Goal: Information Seeking & Learning: Learn about a topic

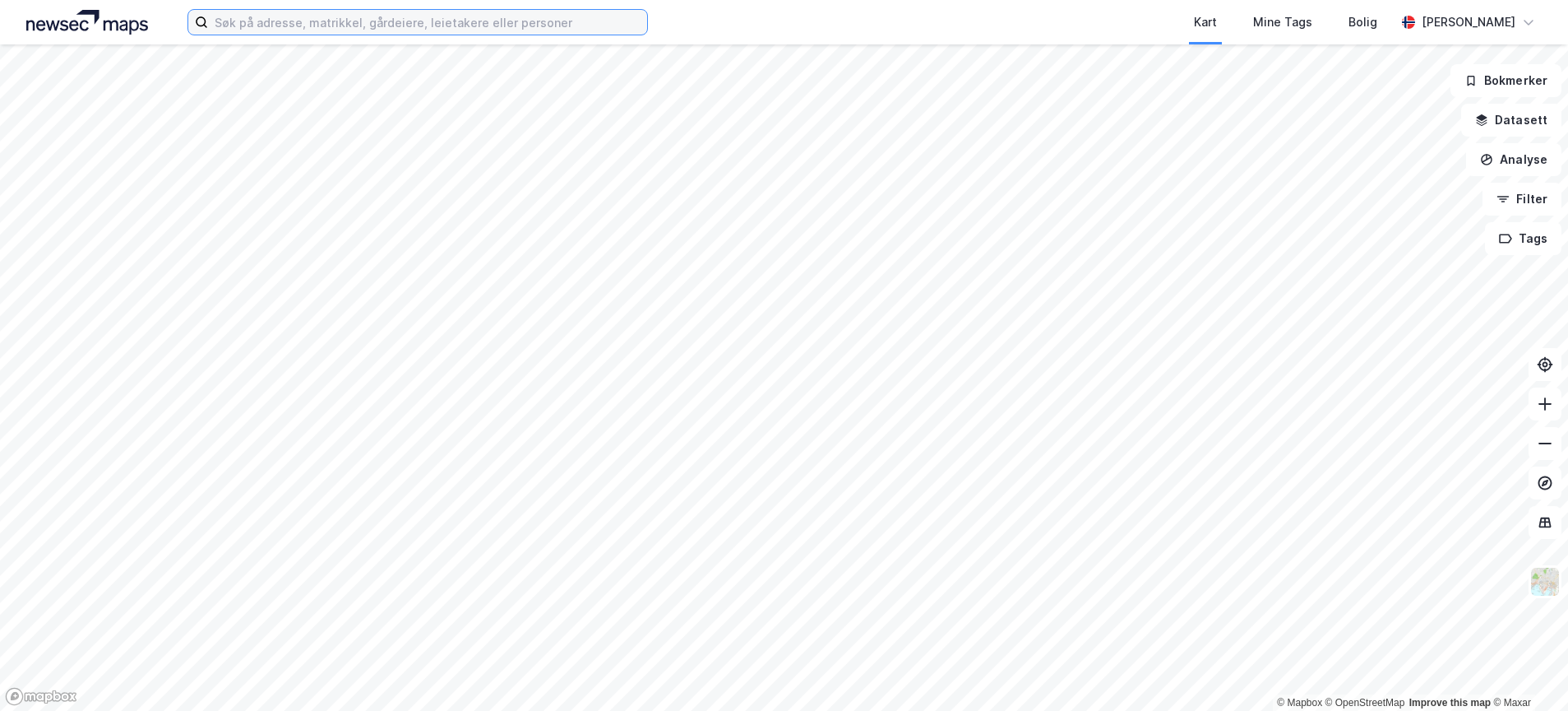
click at [394, 23] on input at bounding box center [428, 22] width 439 height 25
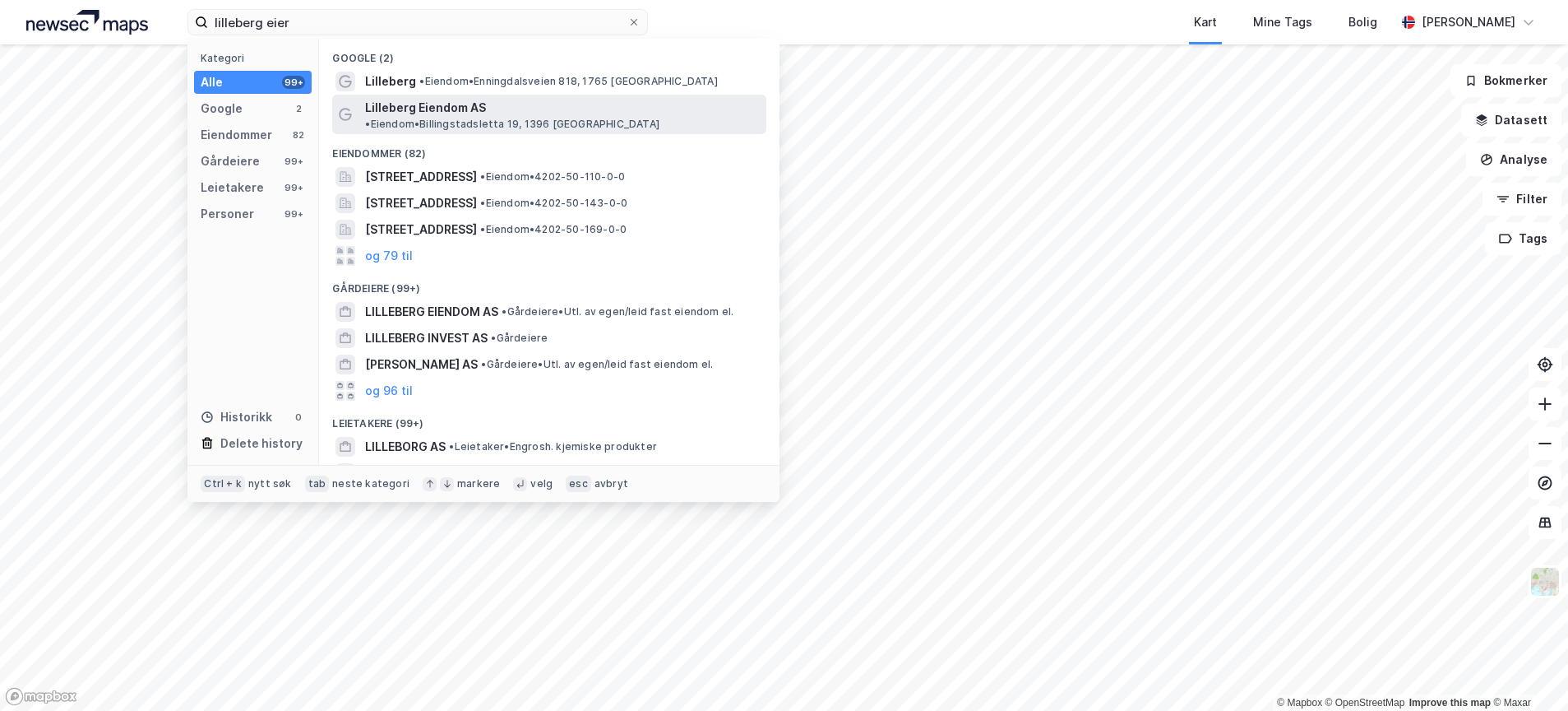
click at [399, 99] on span "Lilleberg Eiendom AS" at bounding box center [426, 107] width 121 height 19
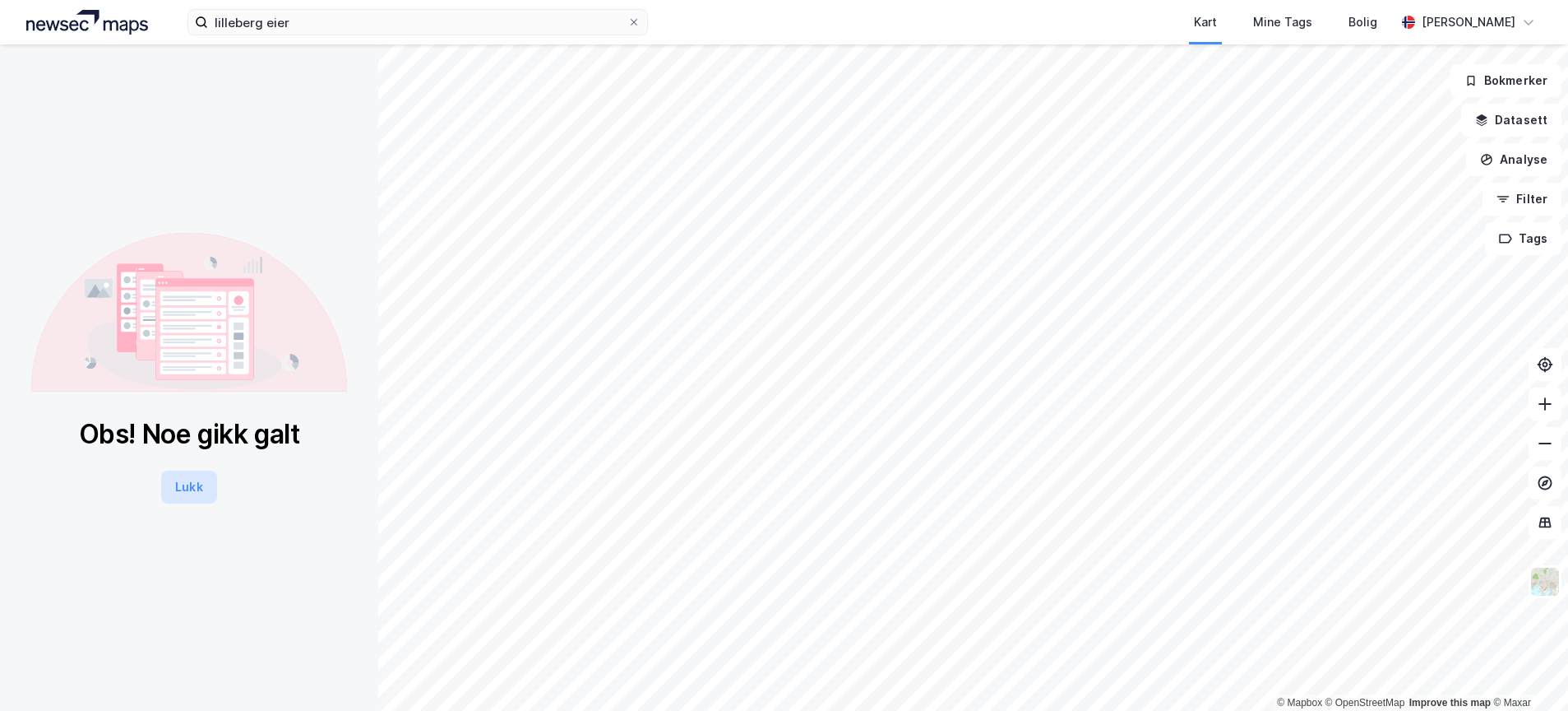
click at [179, 475] on button "Lukk" at bounding box center [188, 486] width 55 height 33
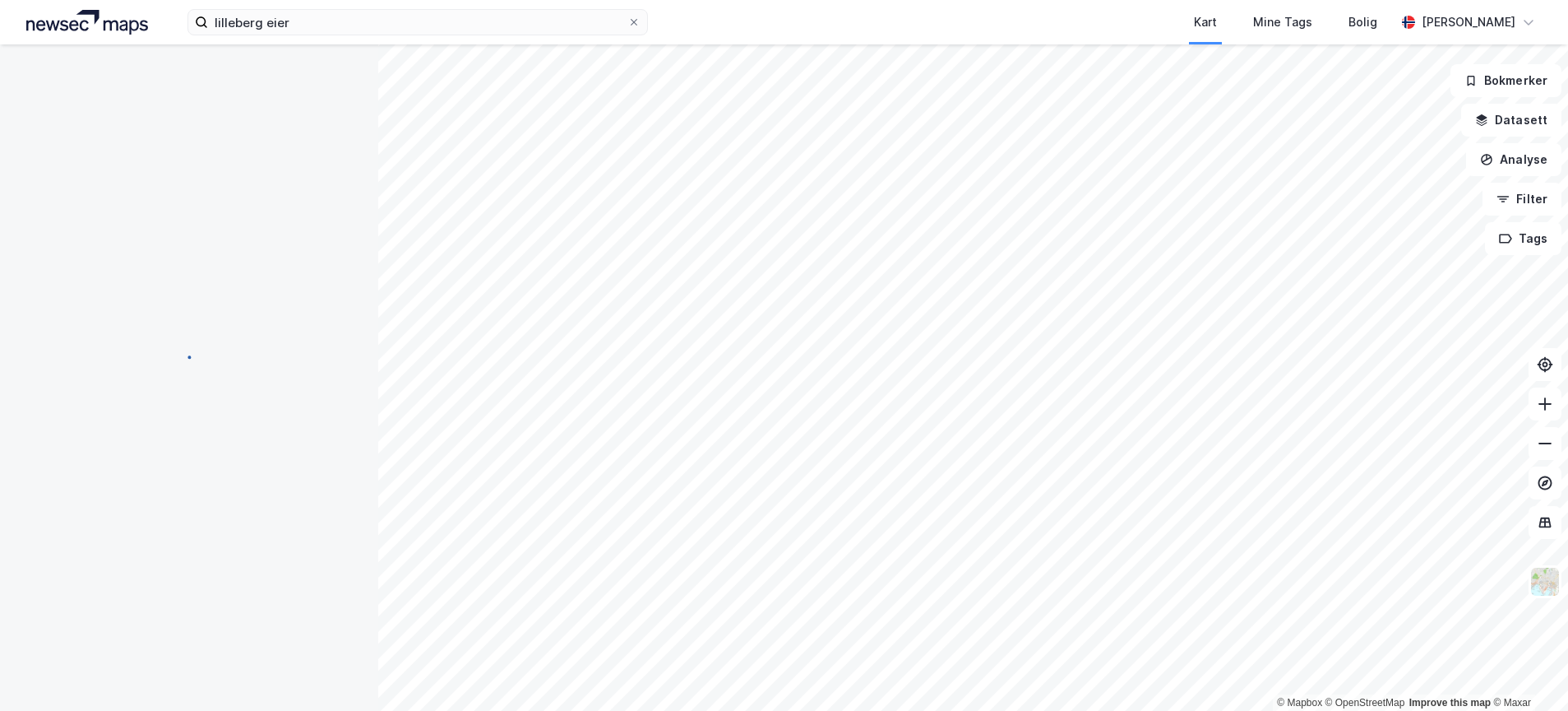
scroll to position [11, 0]
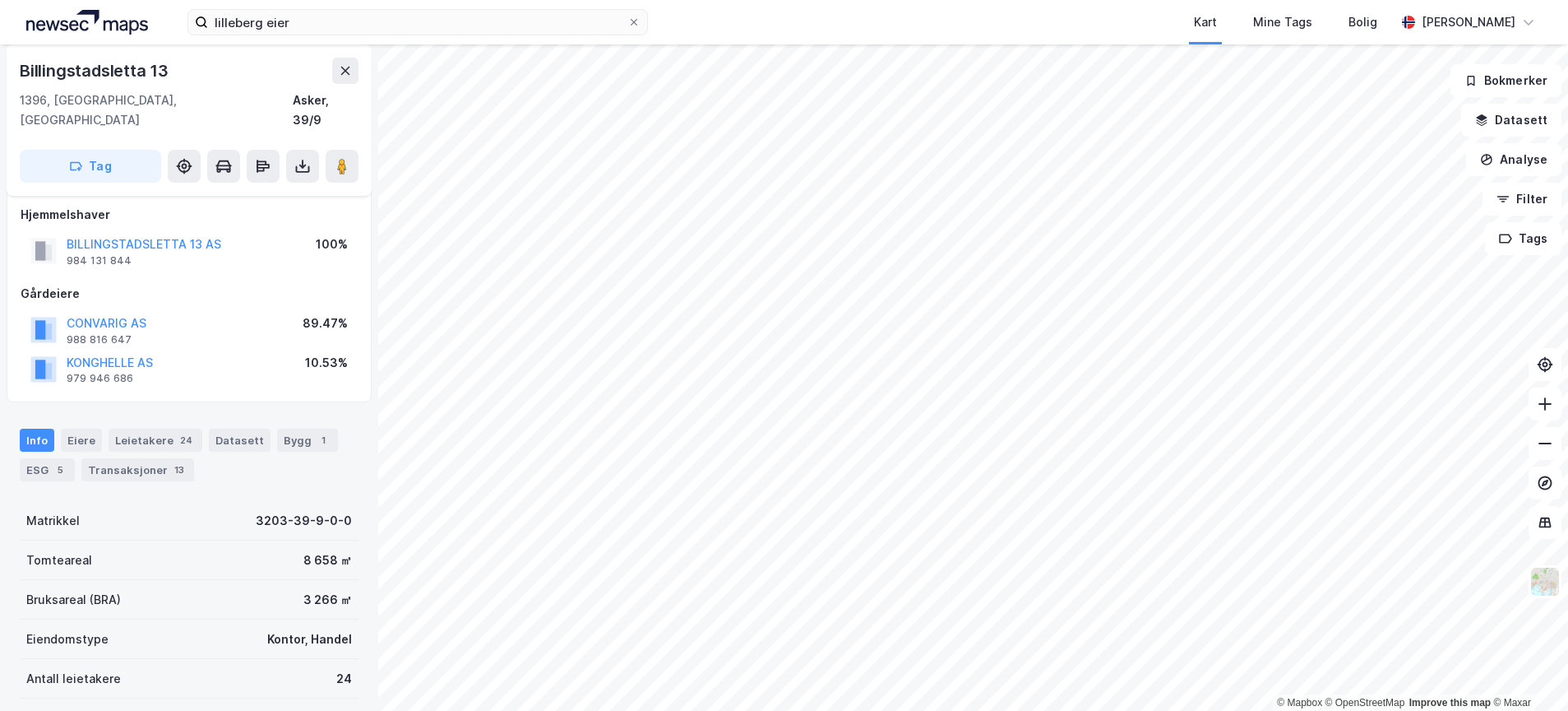
scroll to position [11, 0]
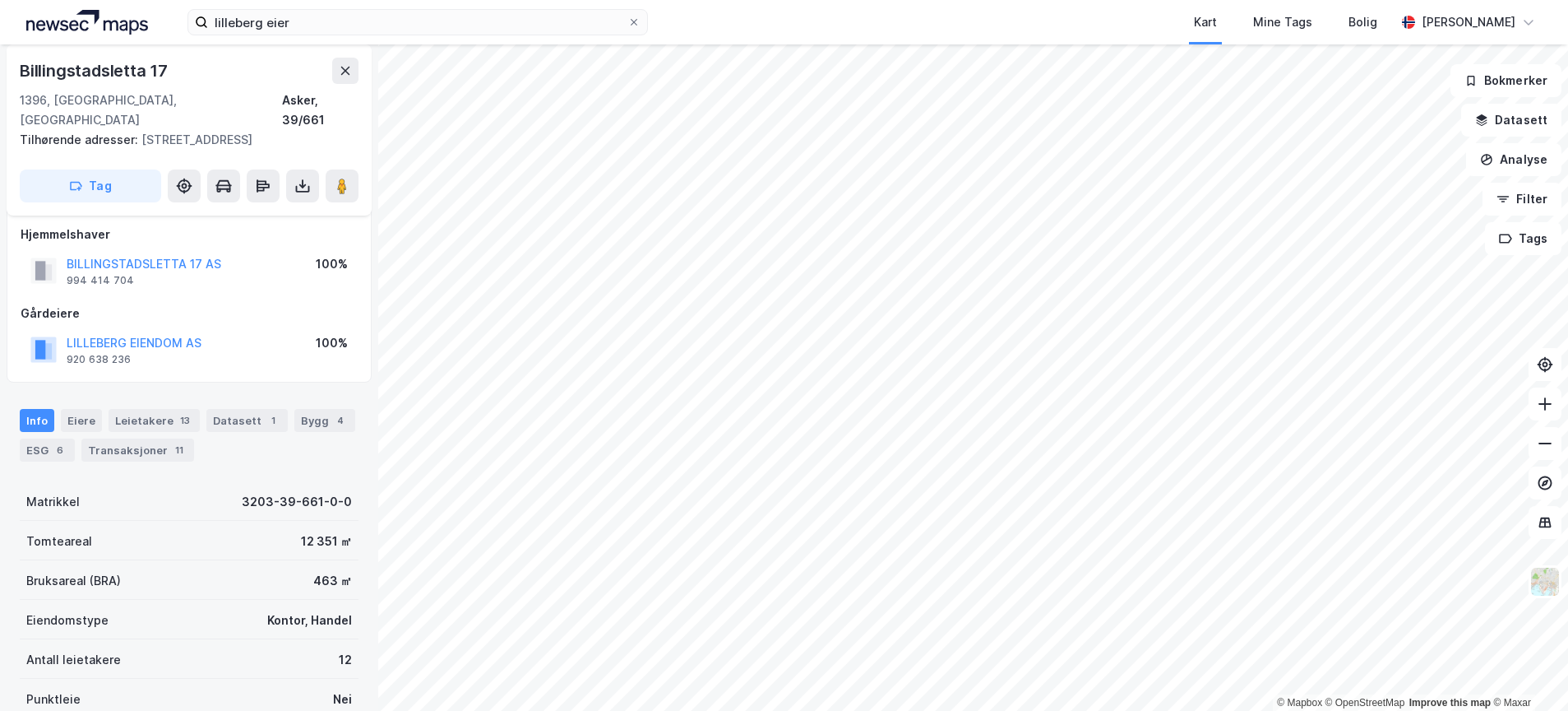
scroll to position [11, 0]
click at [0, 0] on button "LILLEBERG EIENDOM AS" at bounding box center [0, 0] width 0 height 0
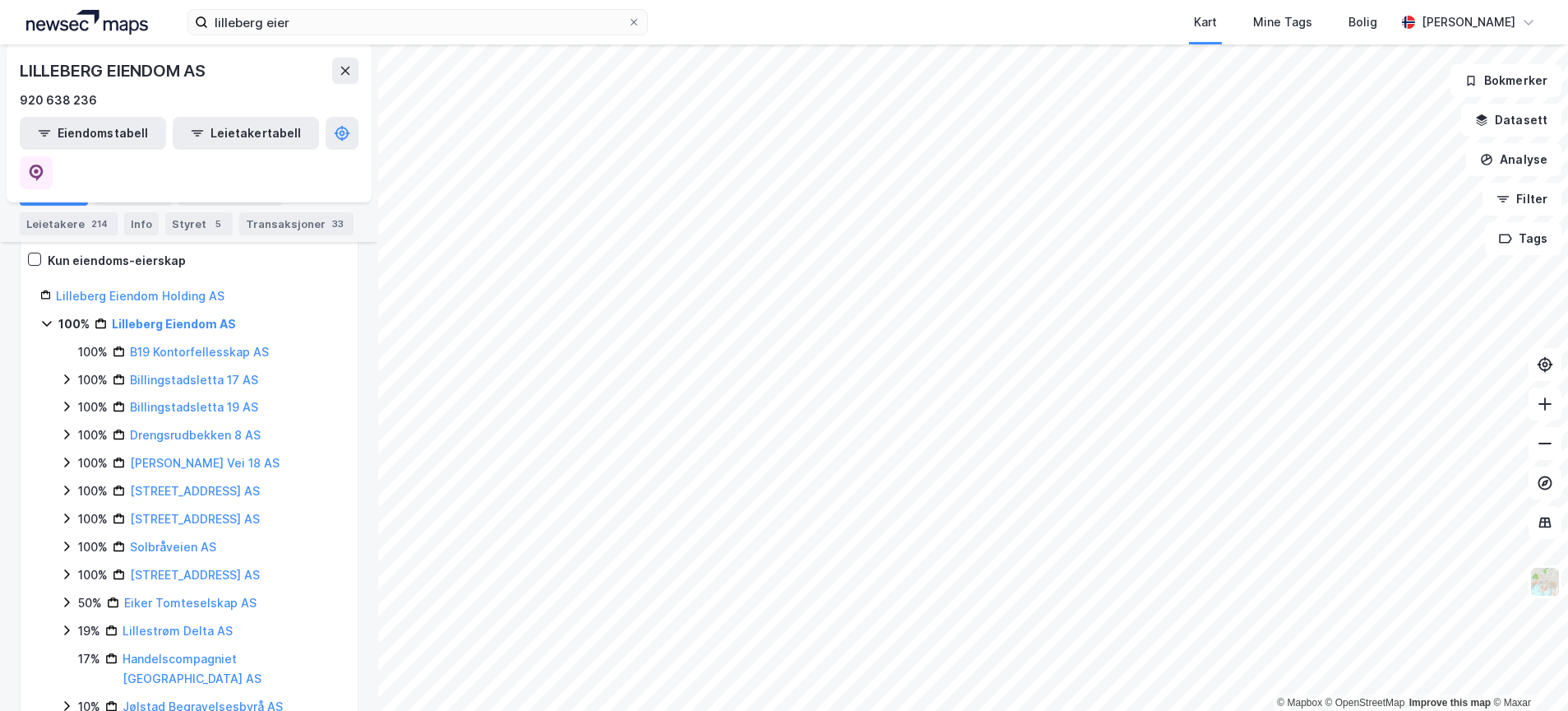
scroll to position [276, 0]
click at [1555, 401] on button at bounding box center [1544, 403] width 33 height 33
click at [1549, 404] on icon at bounding box center [1544, 403] width 17 height 17
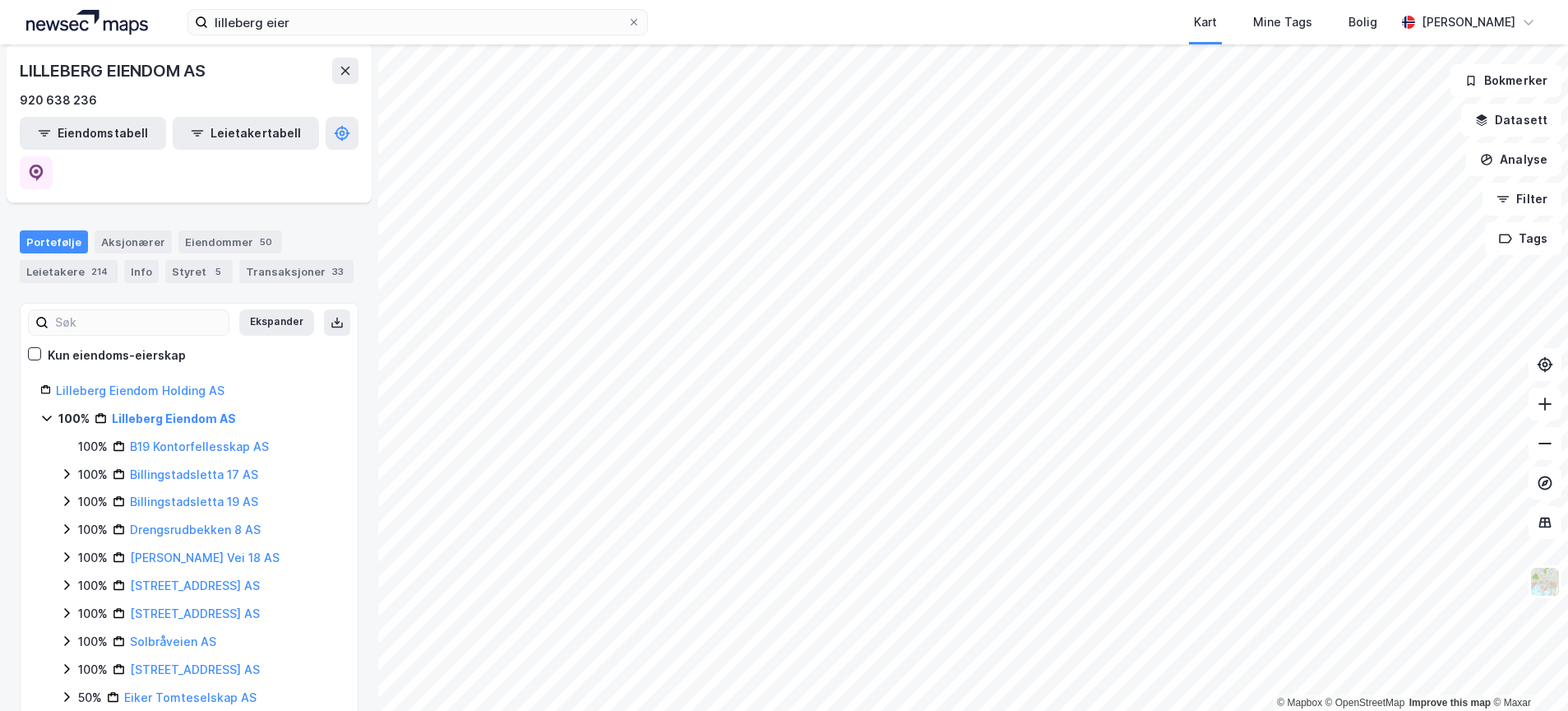
scroll to position [192, 0]
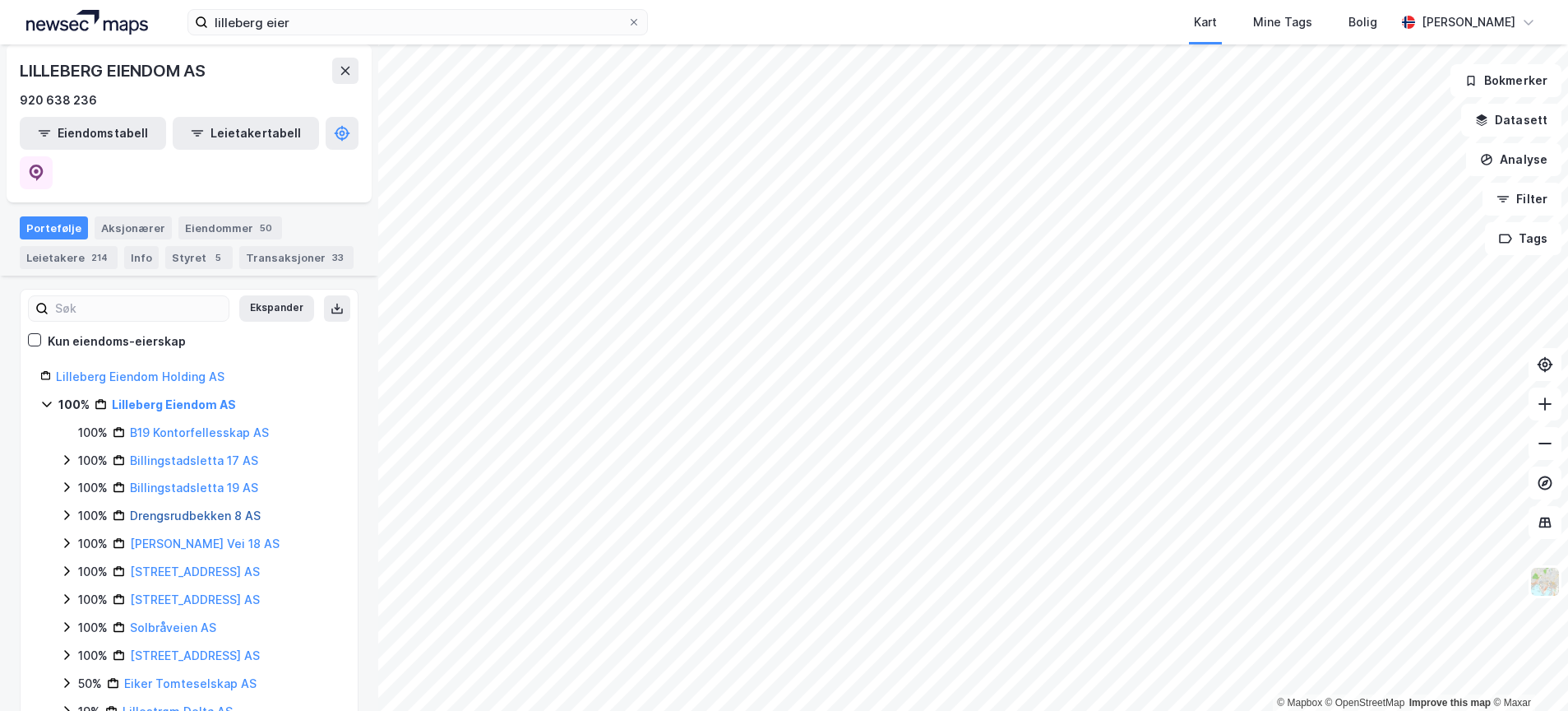
click at [148, 508] on link "Drengsrudbekken 8 AS" at bounding box center [195, 515] width 131 height 14
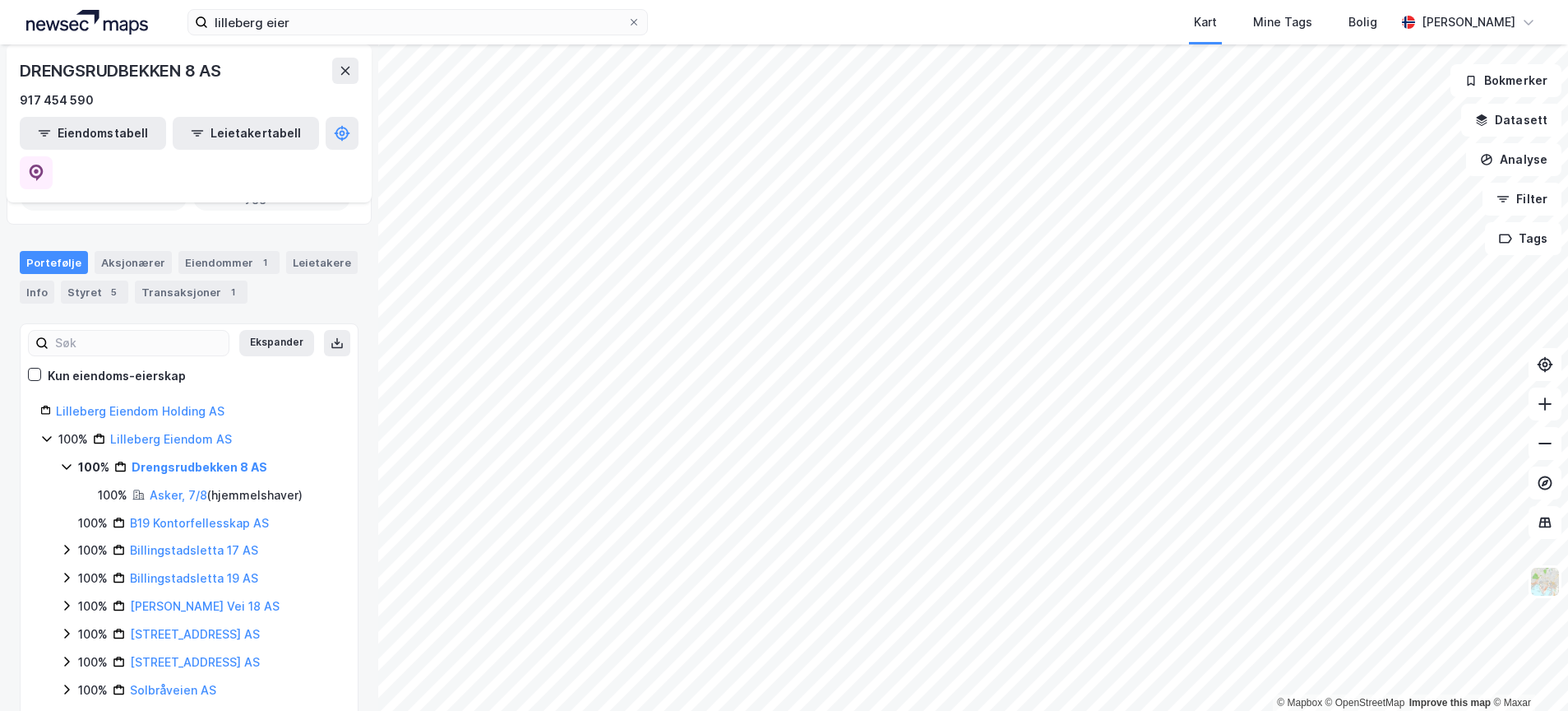
scroll to position [126, 0]
click at [174, 597] on link "[PERSON_NAME] Vei 18 AS" at bounding box center [205, 604] width 149 height 14
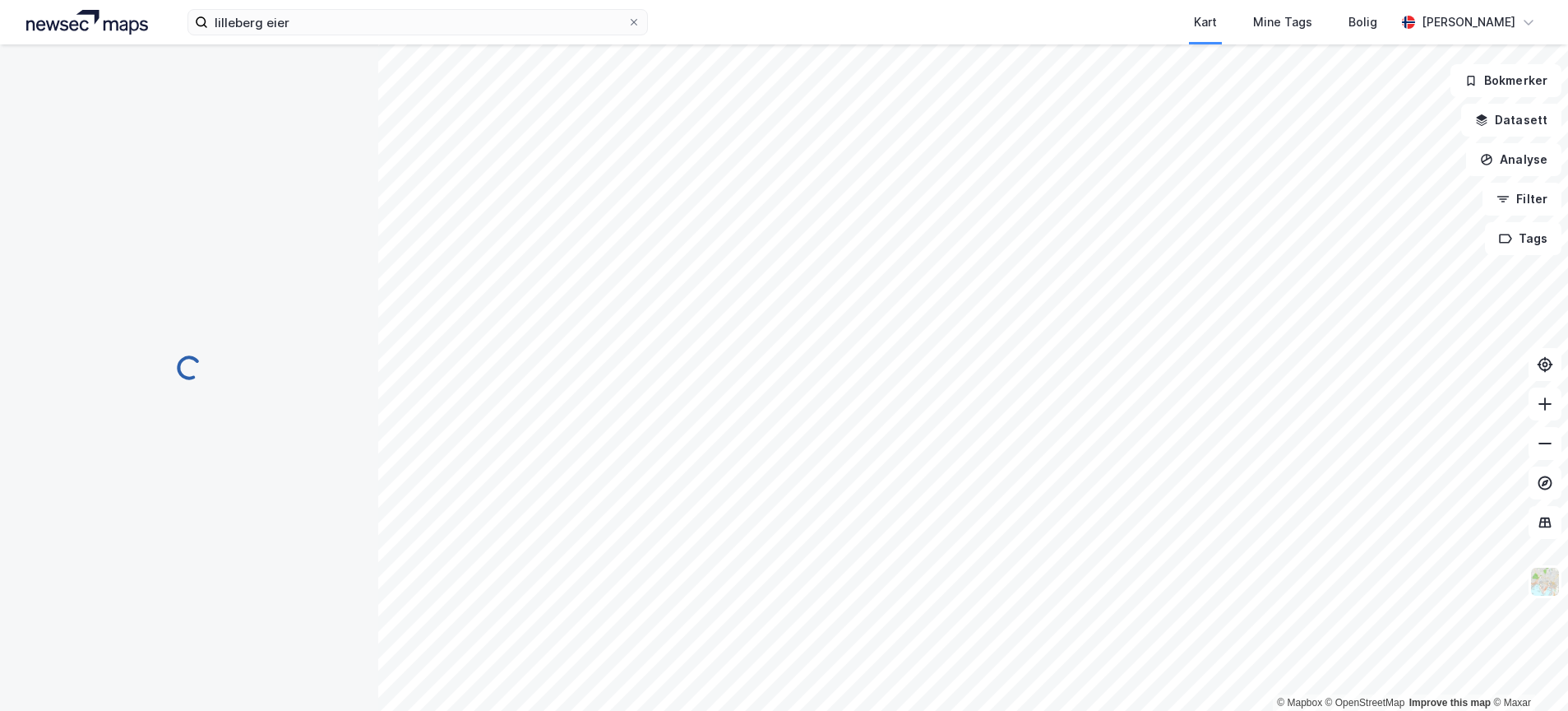
scroll to position [0, 0]
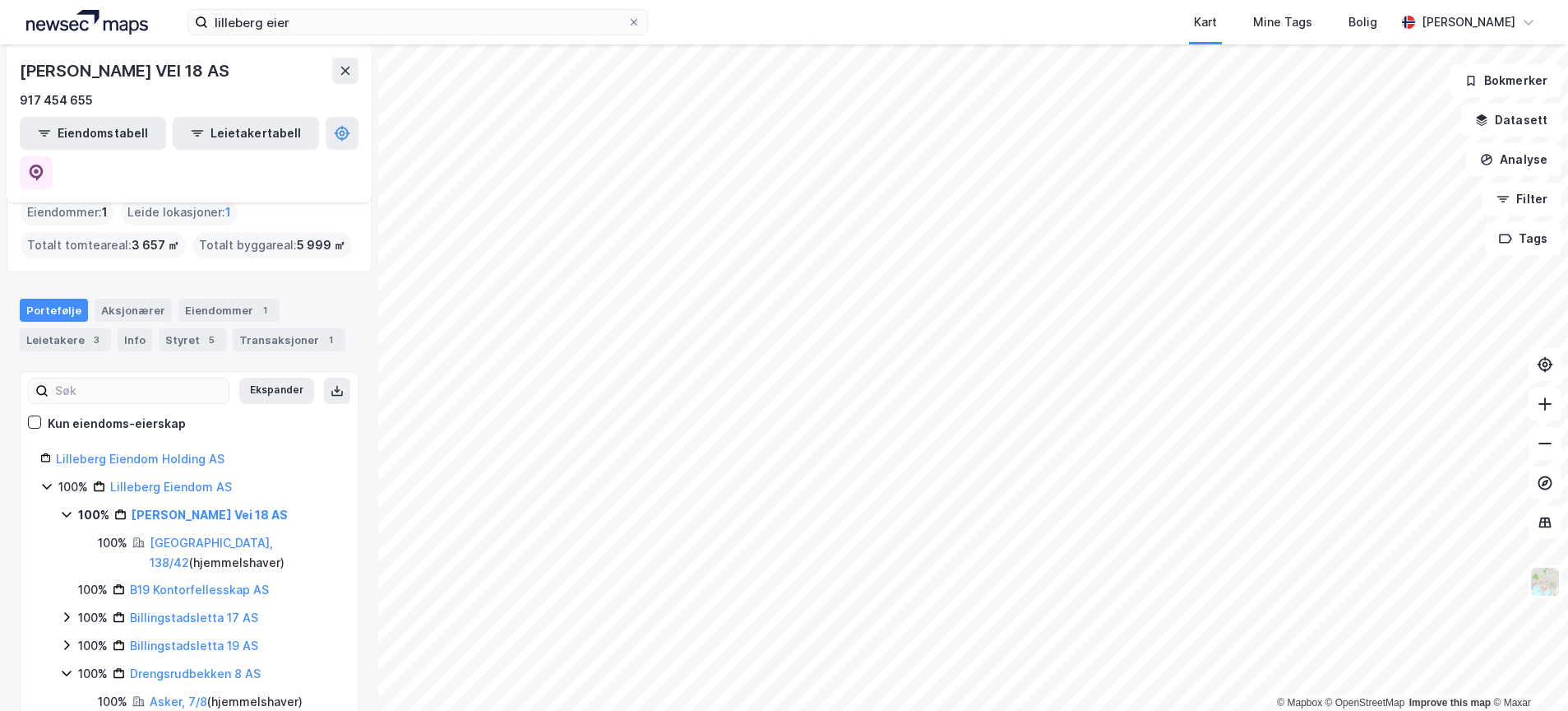
scroll to position [156, 0]
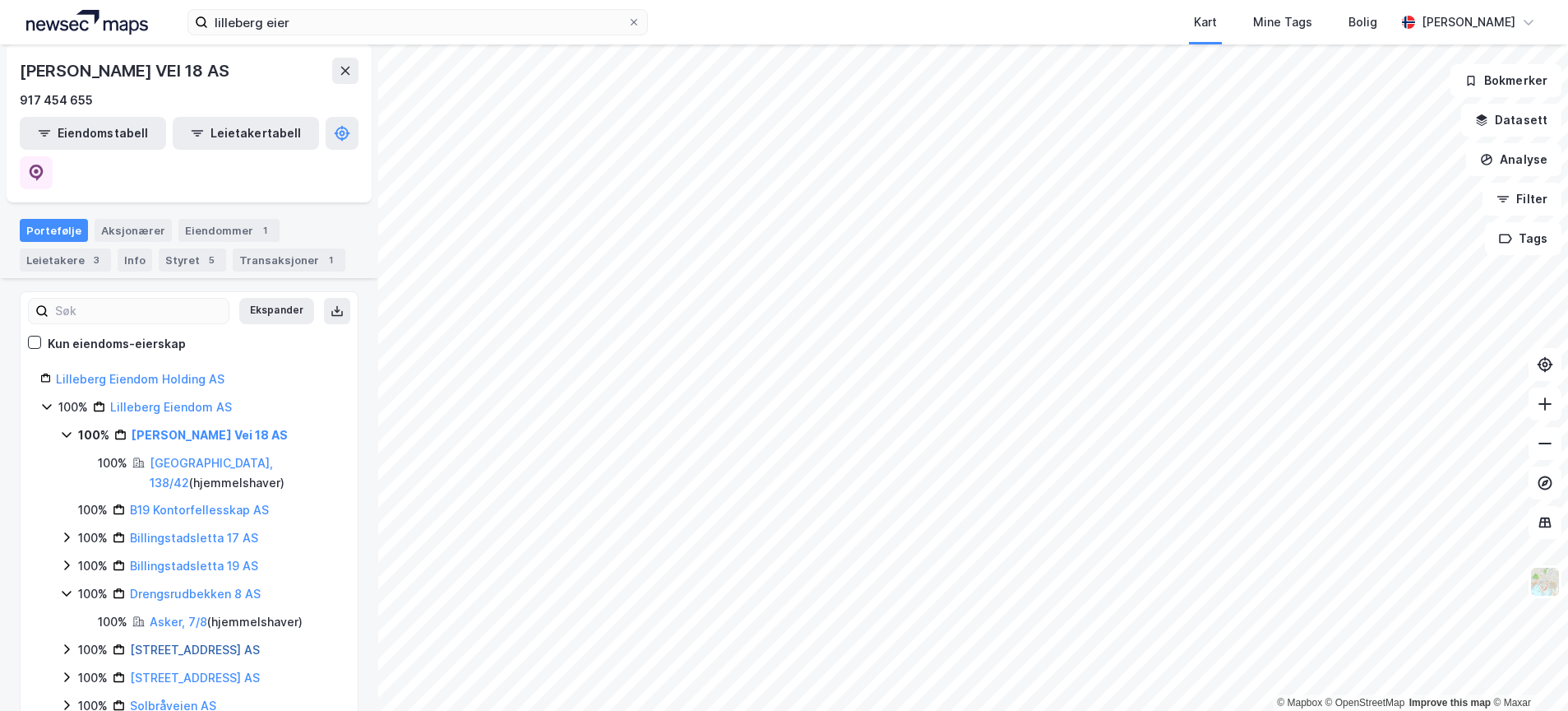
click at [155, 642] on link "[STREET_ADDRESS] AS" at bounding box center [195, 649] width 130 height 14
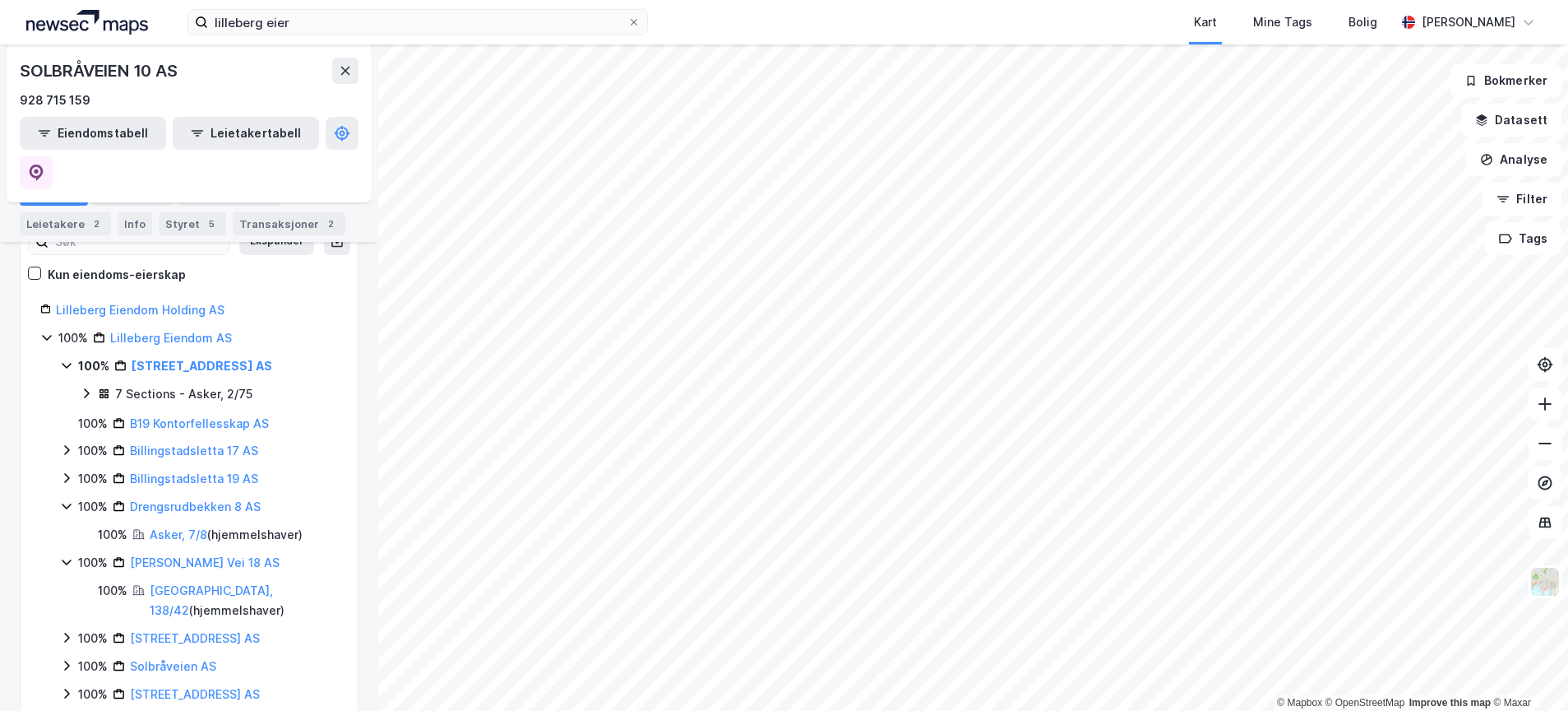
scroll to position [237, 0]
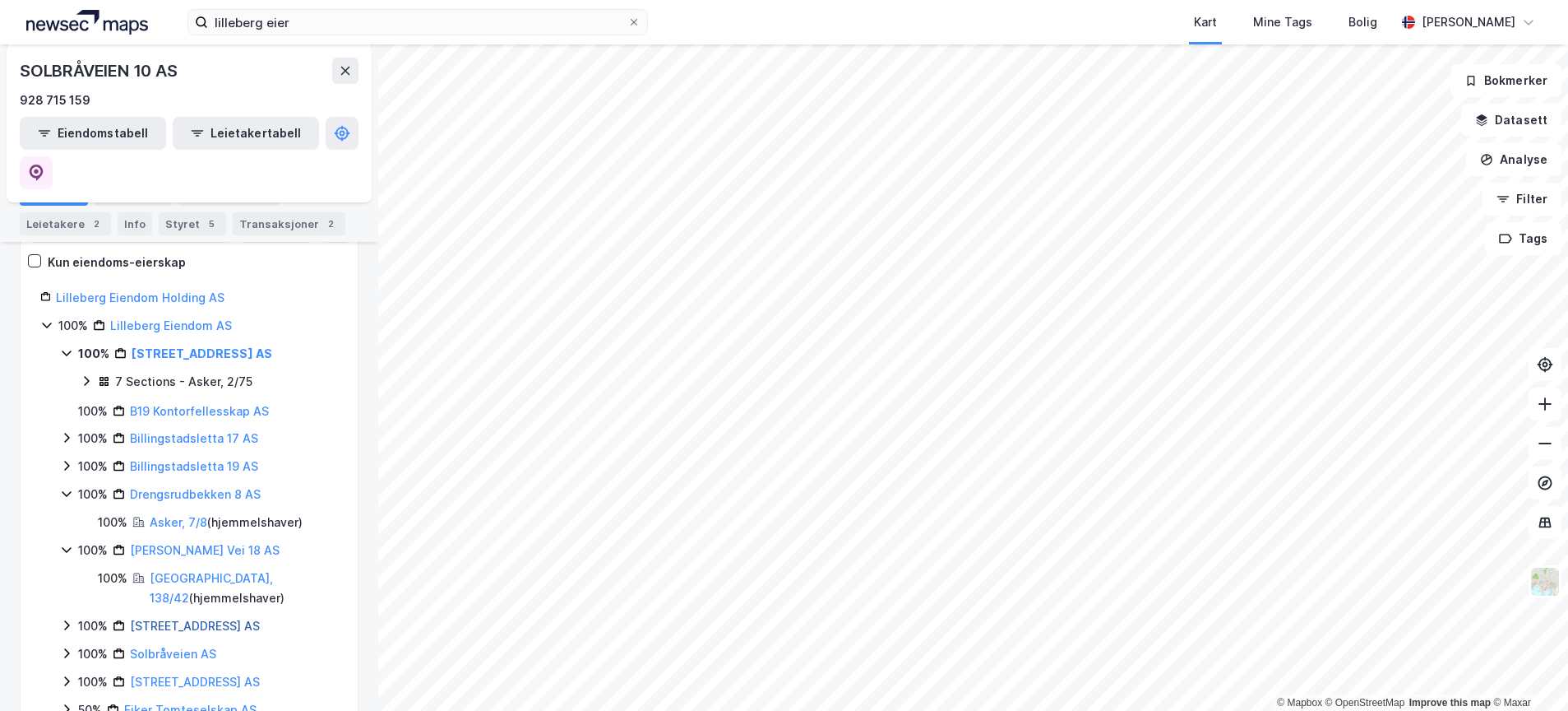
click at [173, 619] on link "[STREET_ADDRESS] AS" at bounding box center [195, 626] width 130 height 14
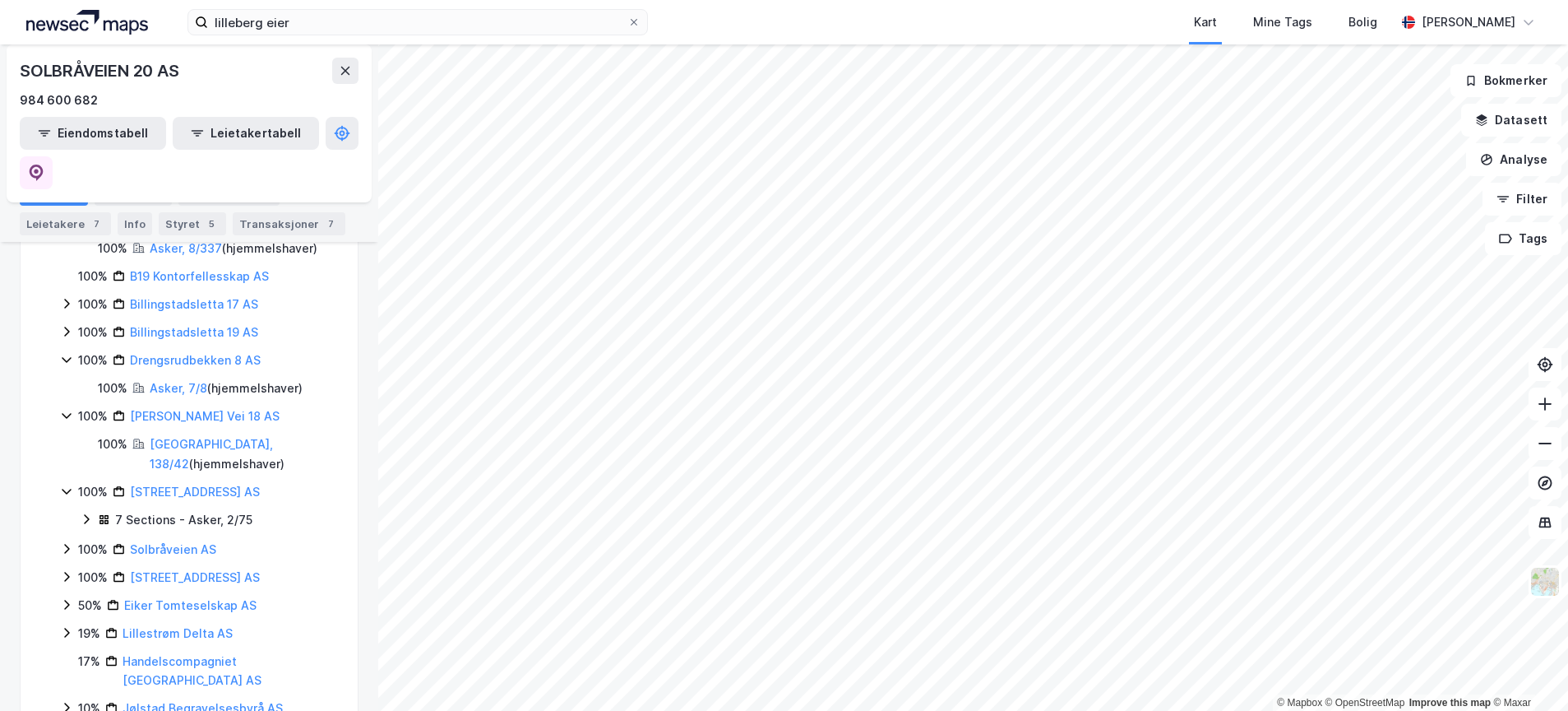
scroll to position [423, 0]
click at [158, 545] on link "Solbråveien AS" at bounding box center [173, 552] width 86 height 14
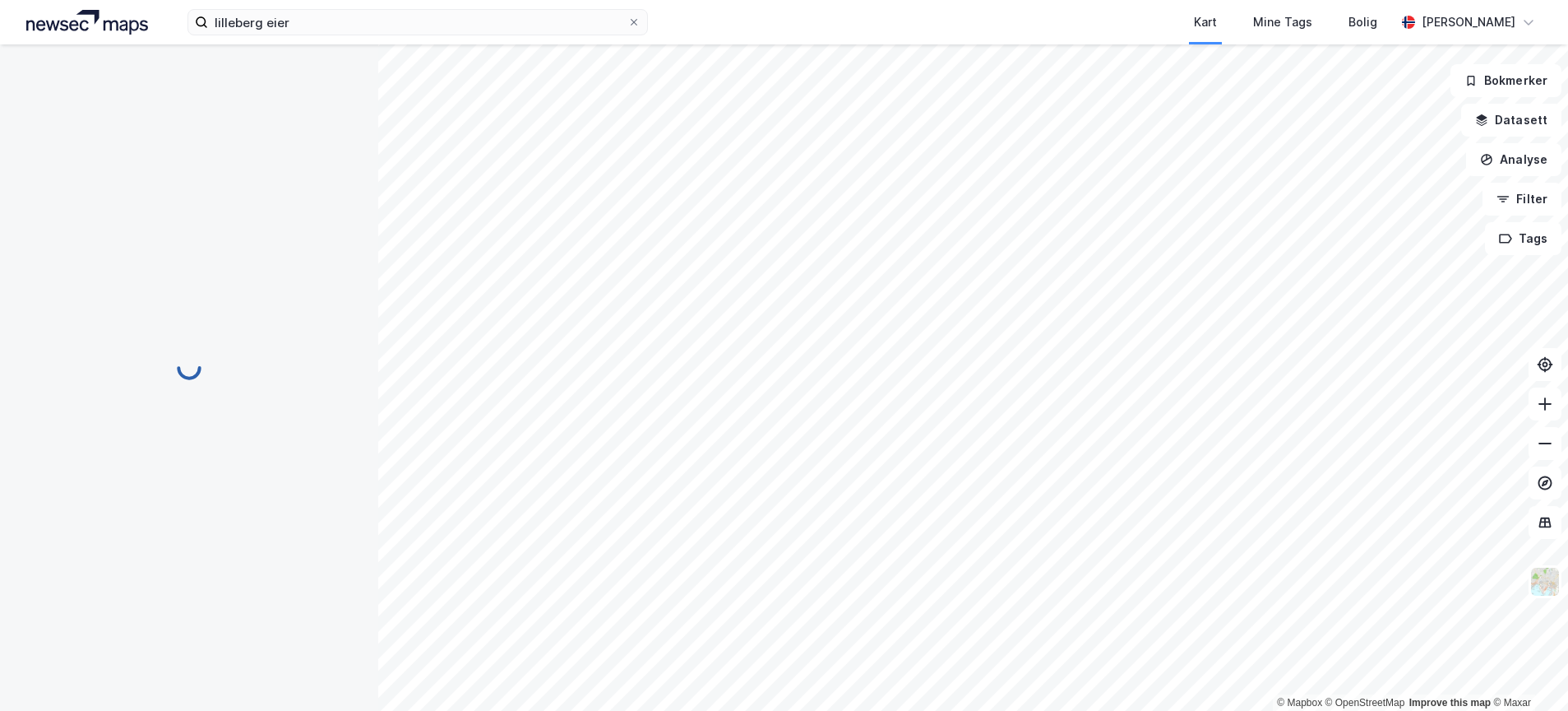
scroll to position [0, 0]
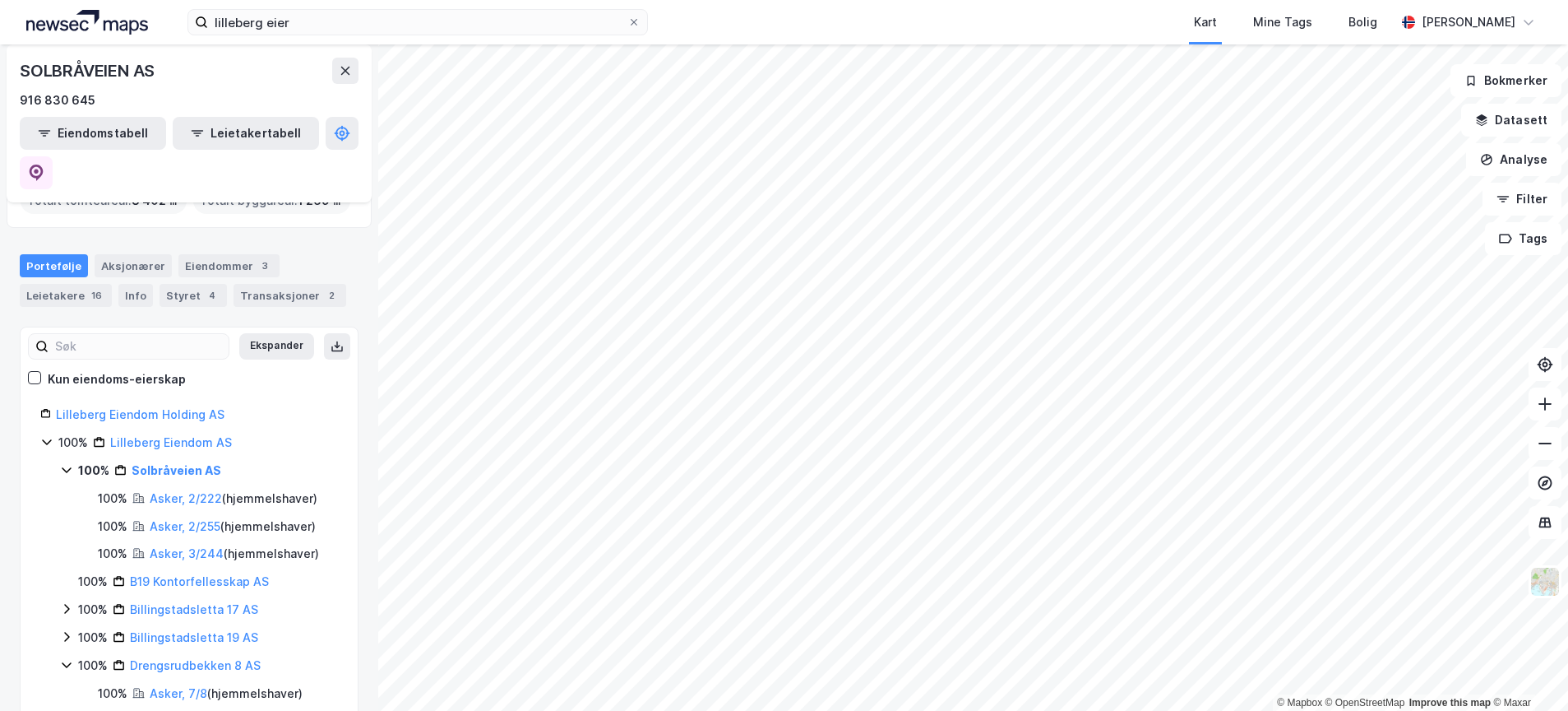
scroll to position [131, 0]
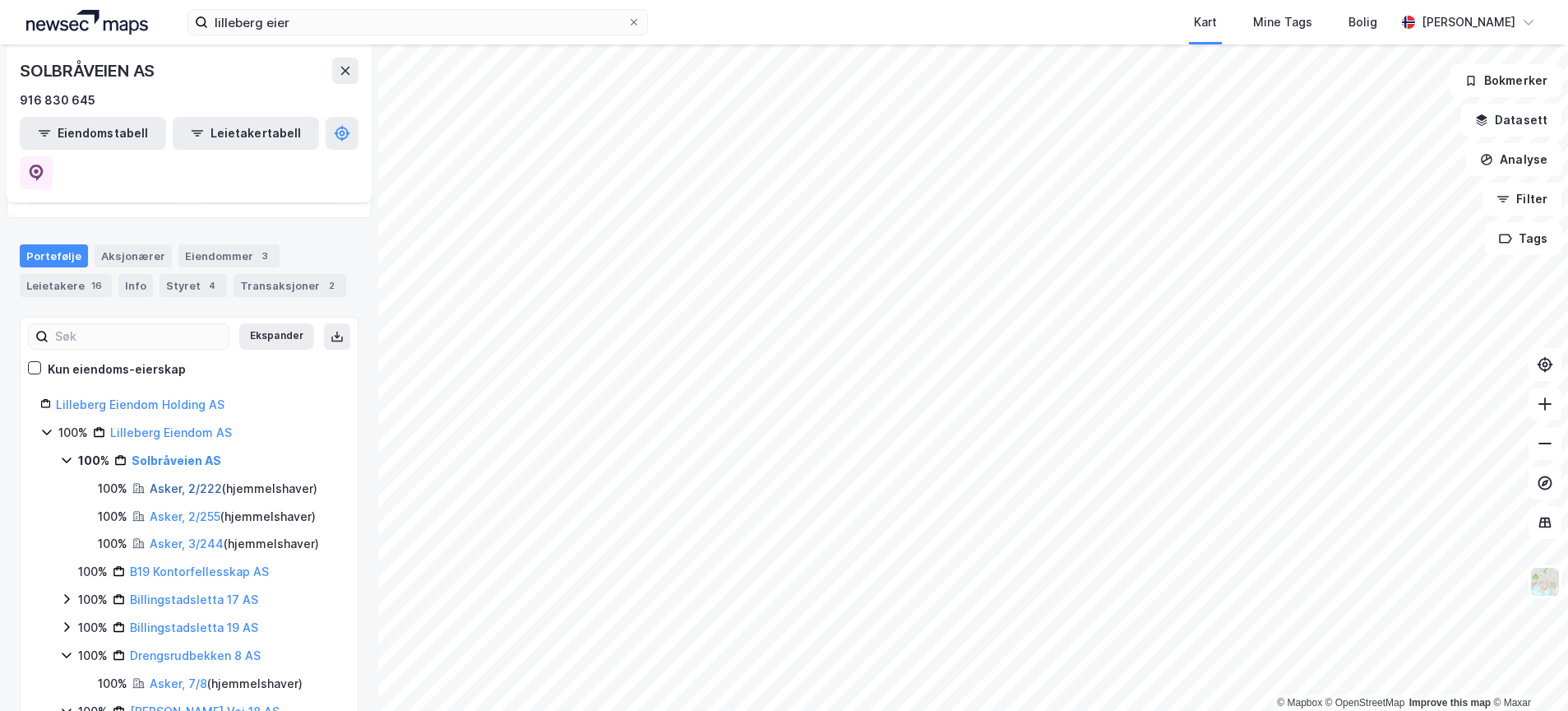
click at [177, 481] on link "Asker, 2/222" at bounding box center [185, 488] width 72 height 14
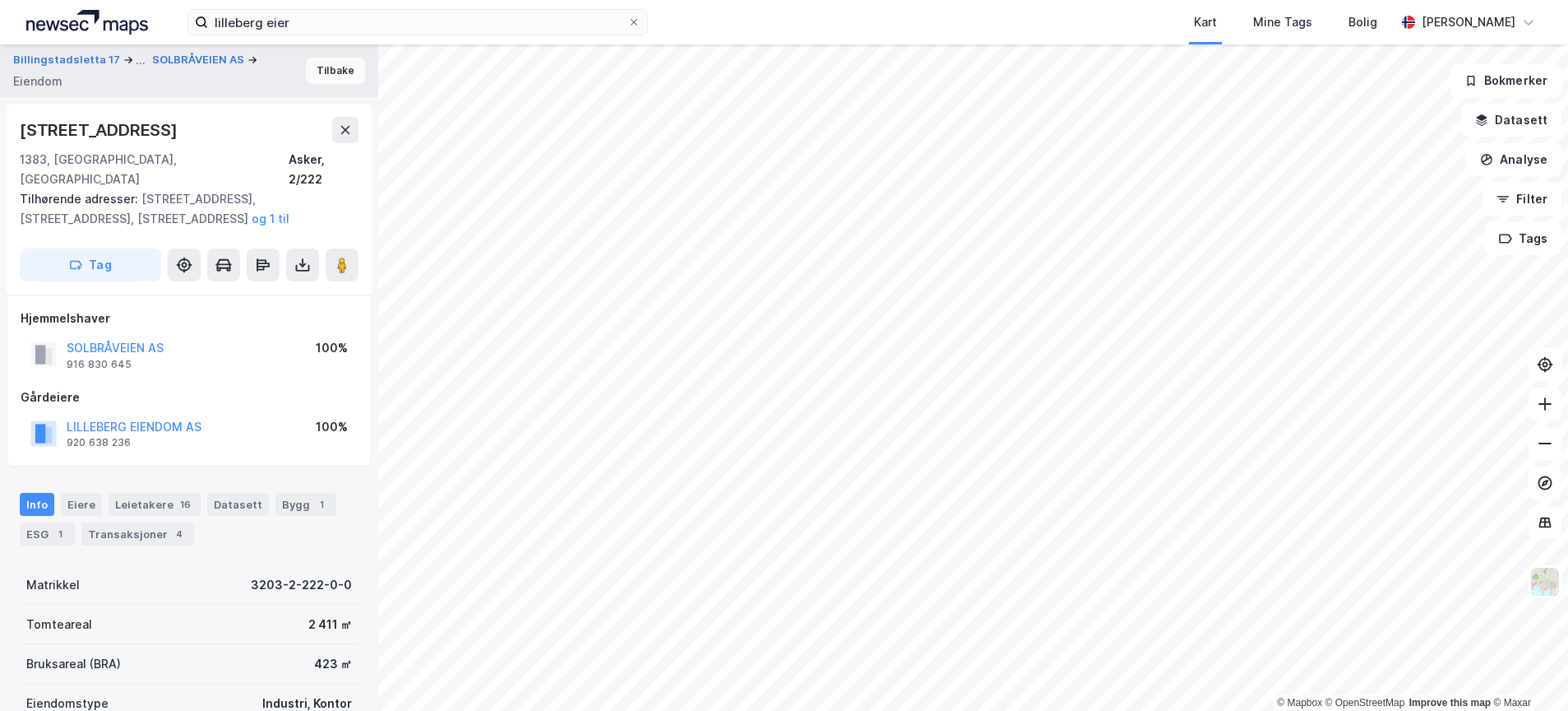
click at [324, 64] on button "Tilbake" at bounding box center [335, 71] width 59 height 26
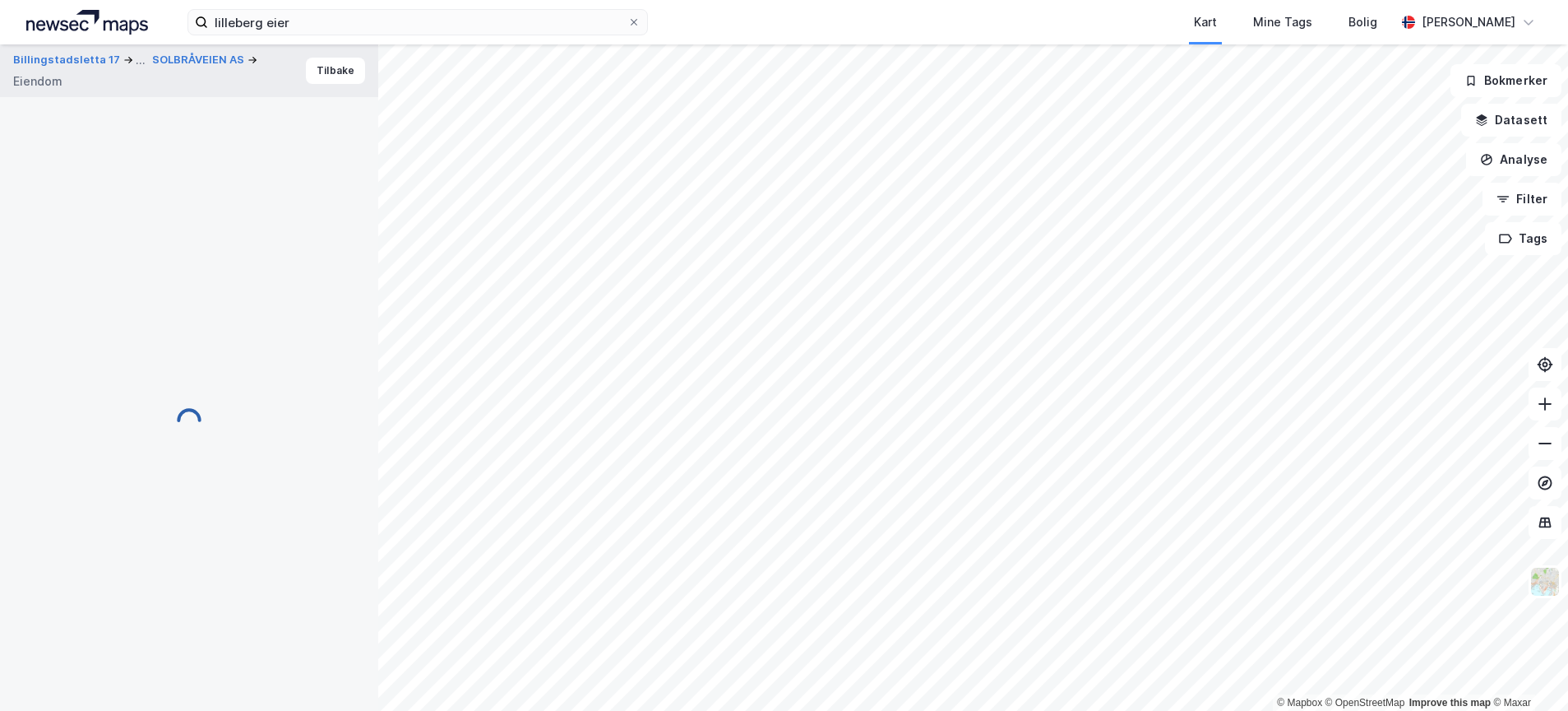
scroll to position [1, 0]
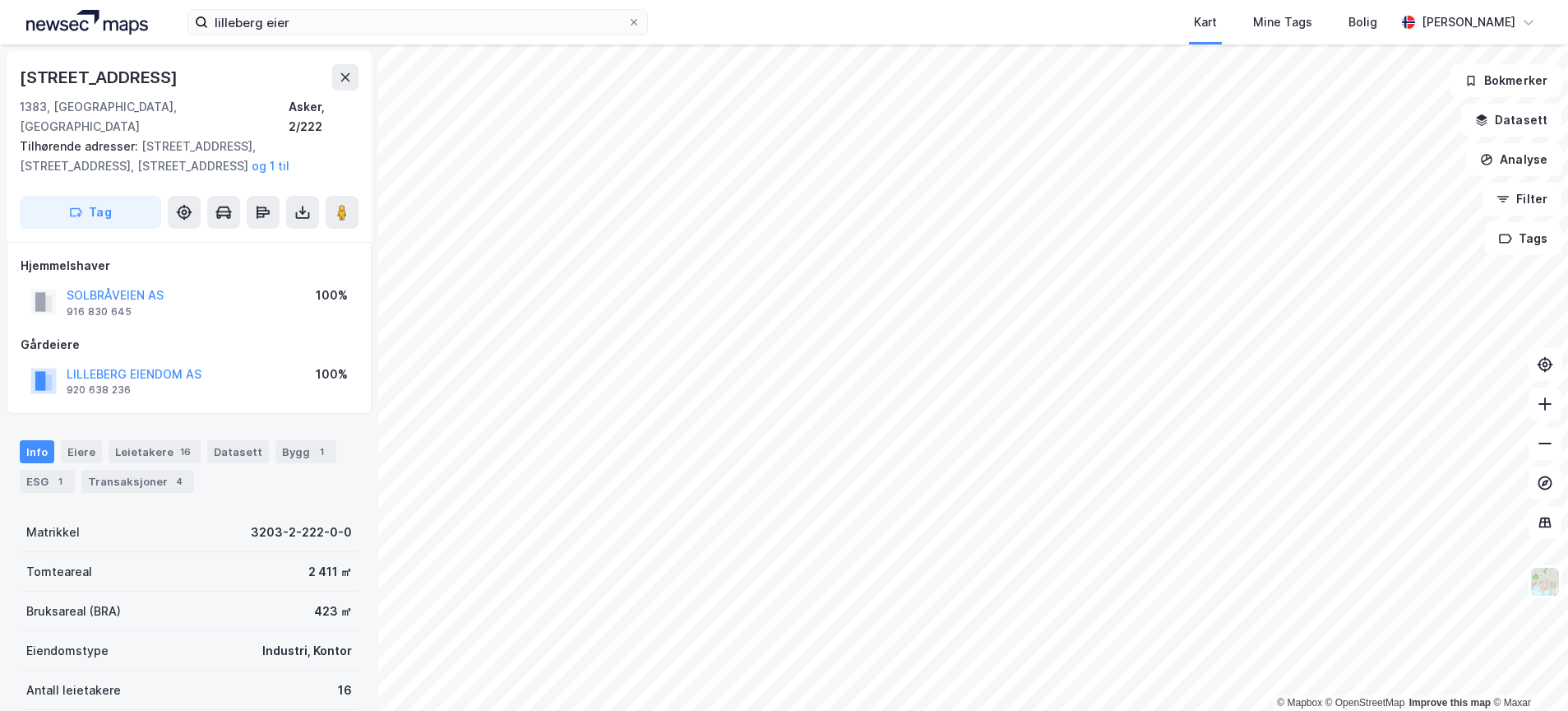
scroll to position [1, 0]
click at [343, 70] on icon at bounding box center [345, 76] width 13 height 13
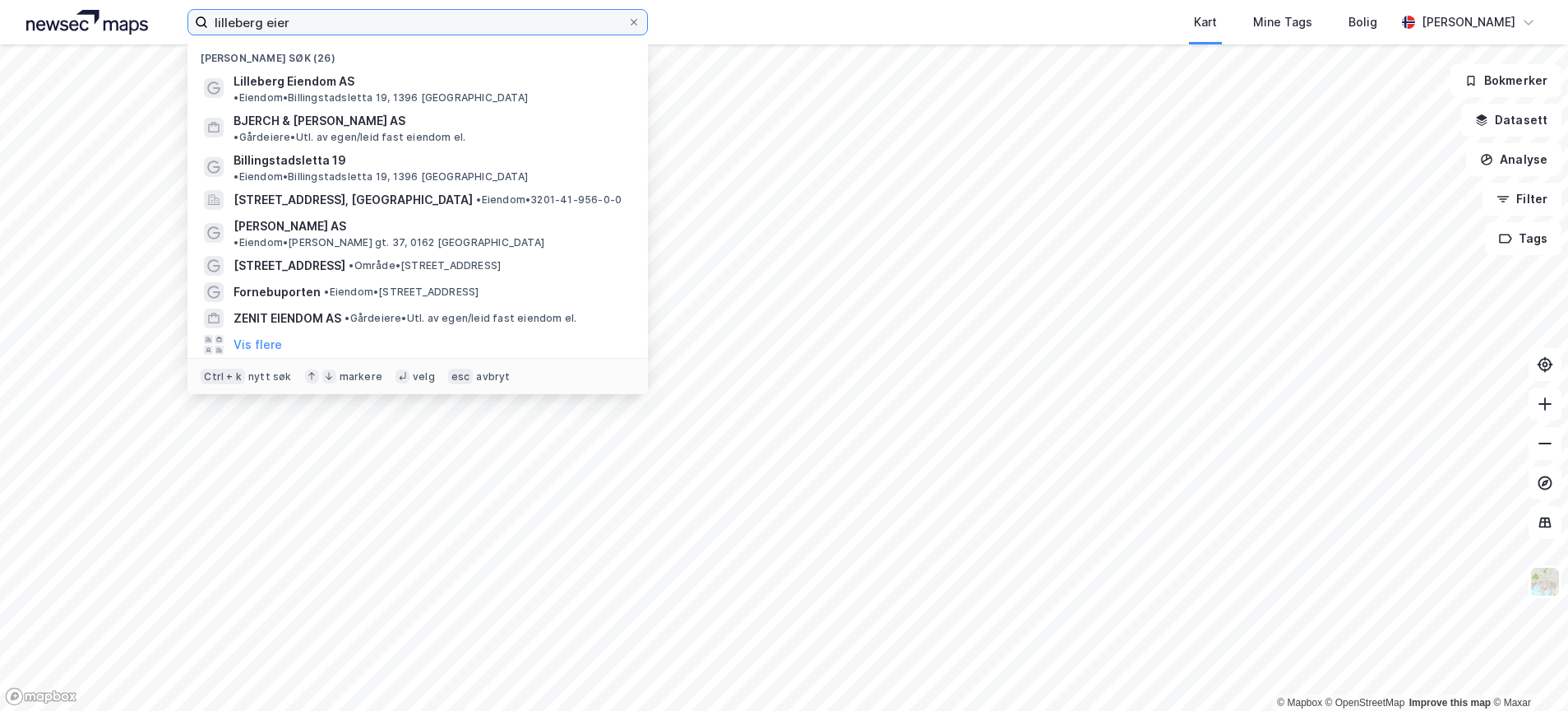
click at [373, 16] on input "lilleberg eier" at bounding box center [417, 22] width 419 height 25
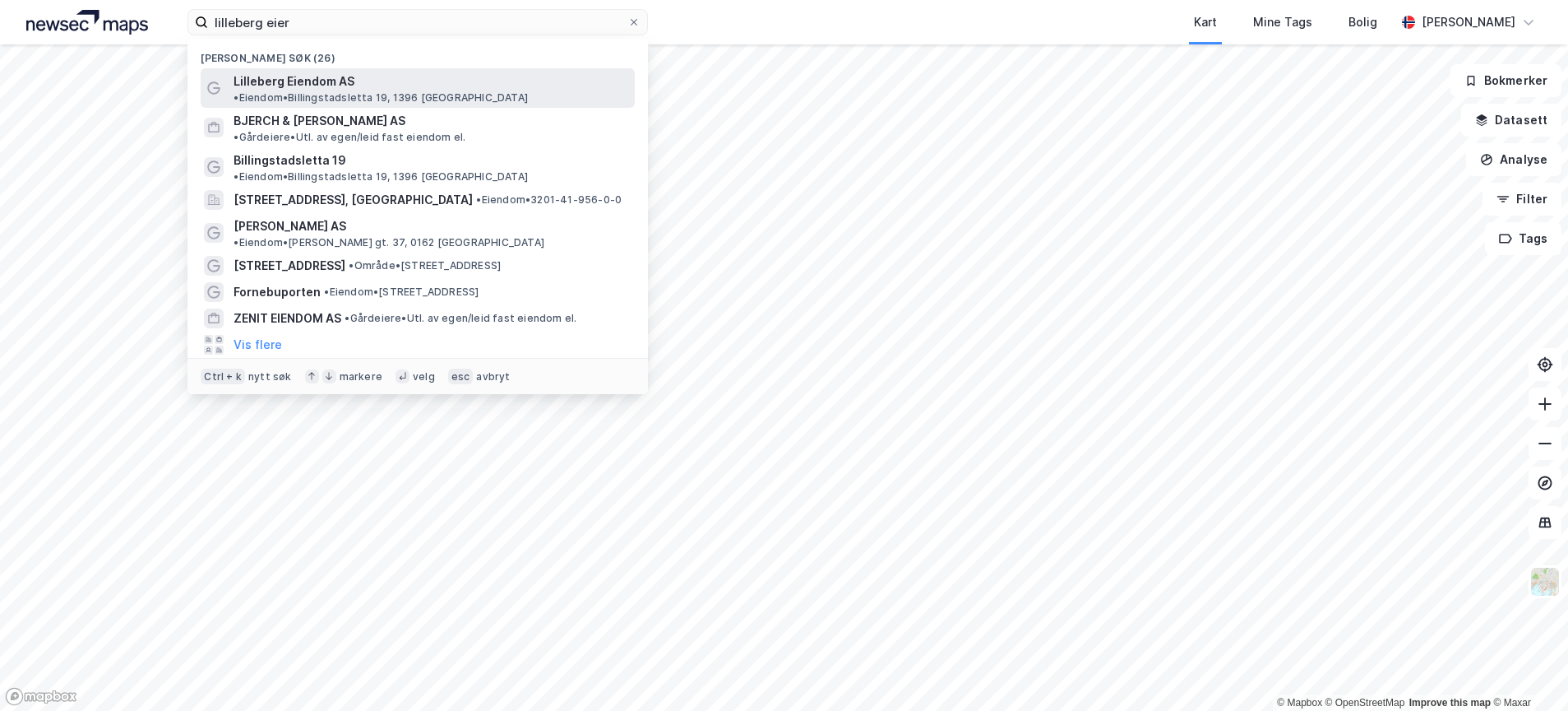
click at [352, 79] on div "Lilleberg Eiendom AS • [PERSON_NAME] 19, 1396 [GEOGRAPHIC_DATA]" at bounding box center [432, 87] width 398 height 33
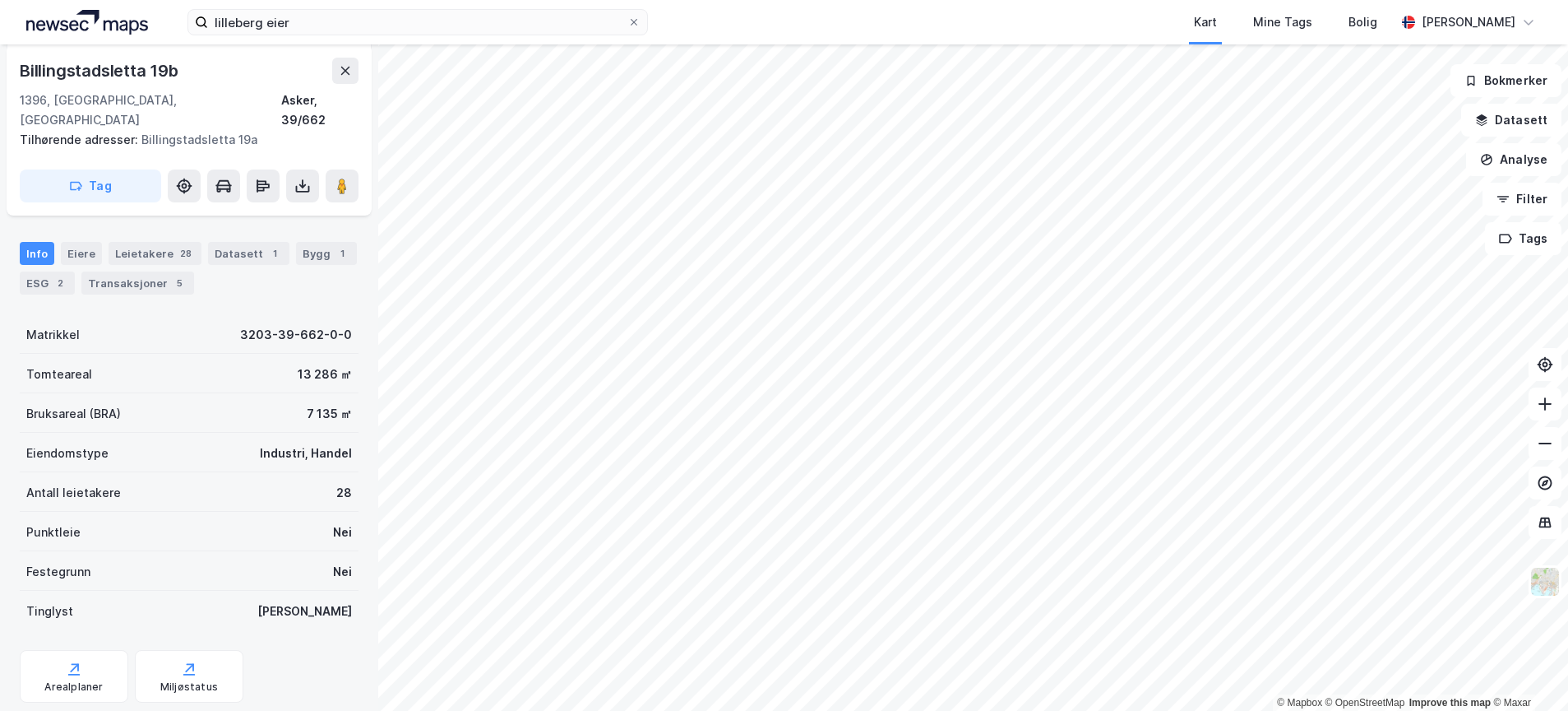
scroll to position [178, 0]
click at [341, 66] on icon at bounding box center [345, 70] width 13 height 13
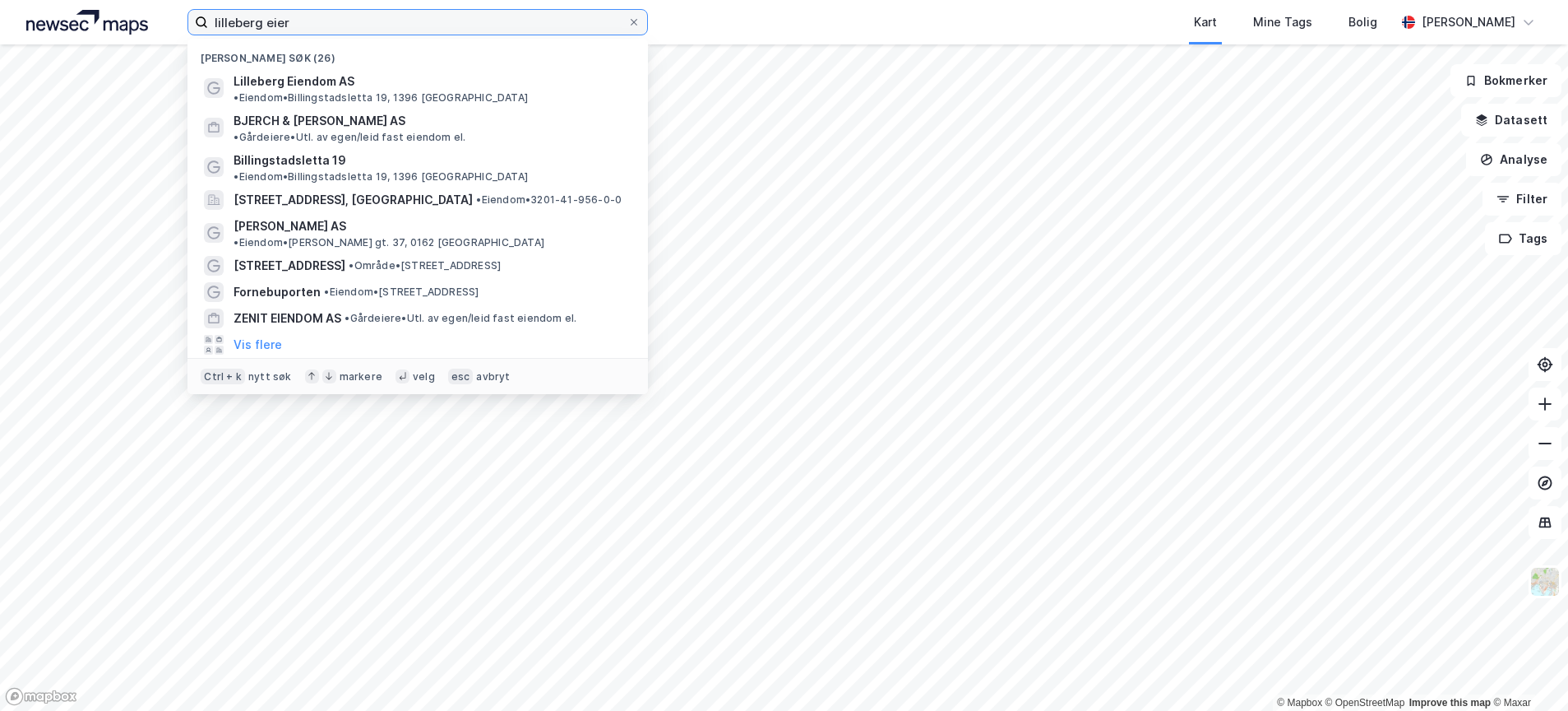
click at [386, 19] on input "lilleberg eier" at bounding box center [417, 22] width 419 height 25
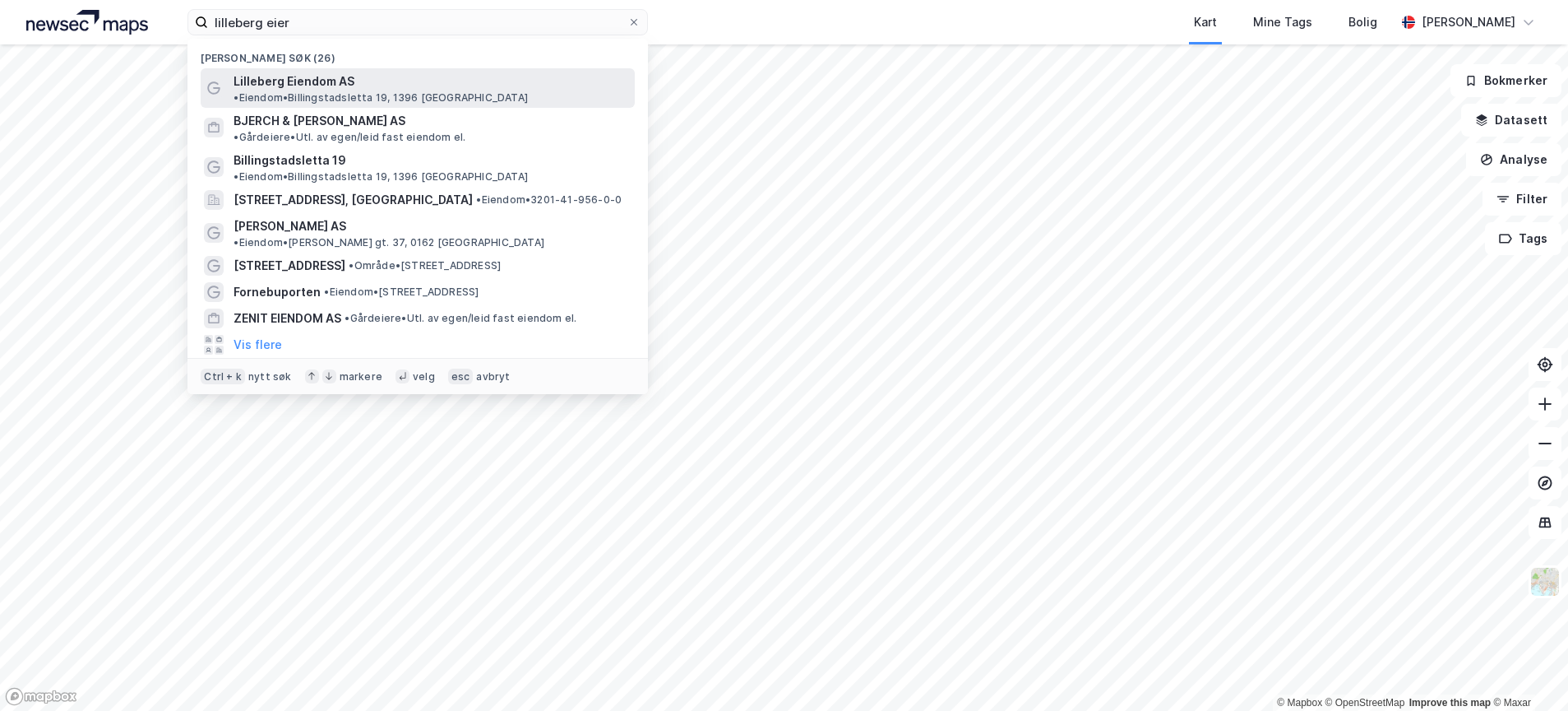
click at [270, 77] on span "Lilleberg Eiendom AS" at bounding box center [294, 81] width 121 height 19
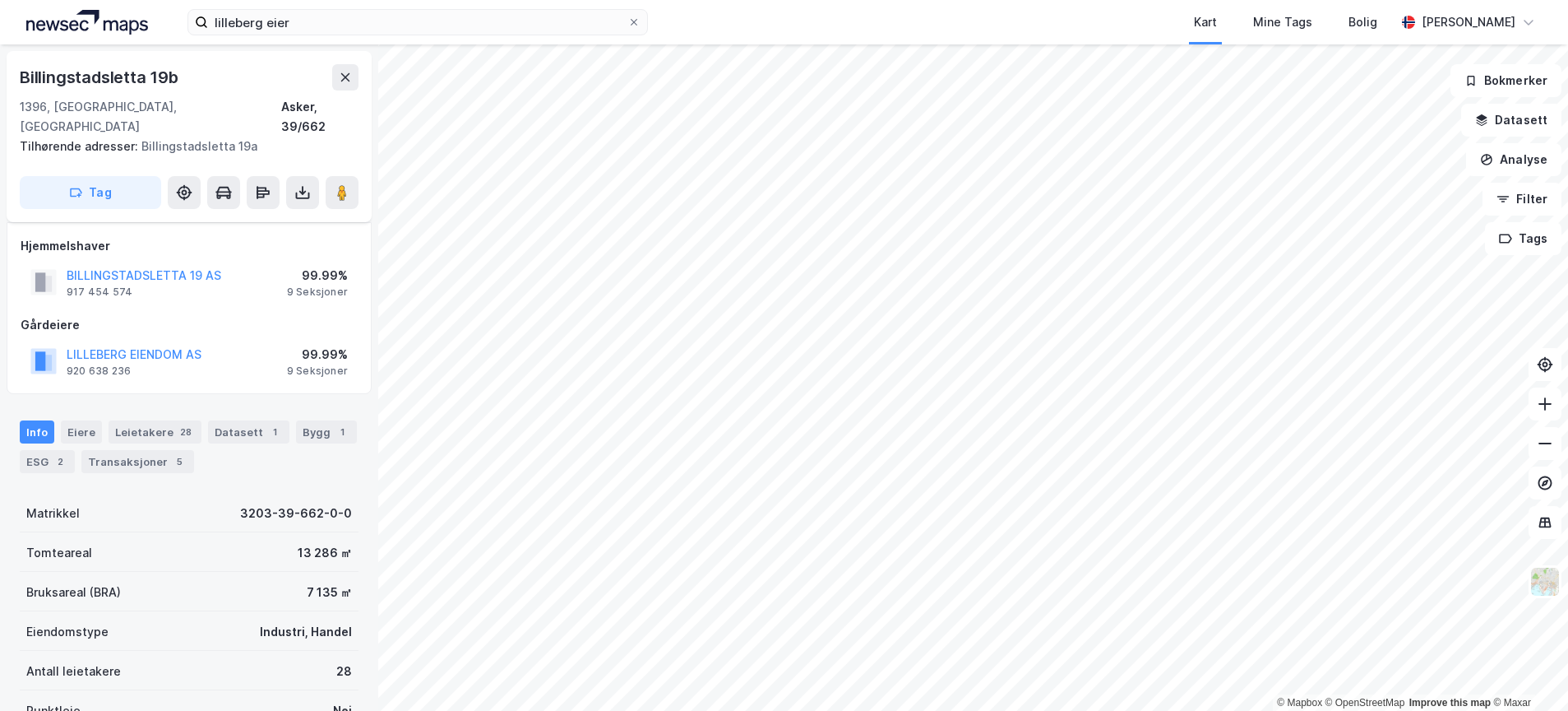
scroll to position [178, 0]
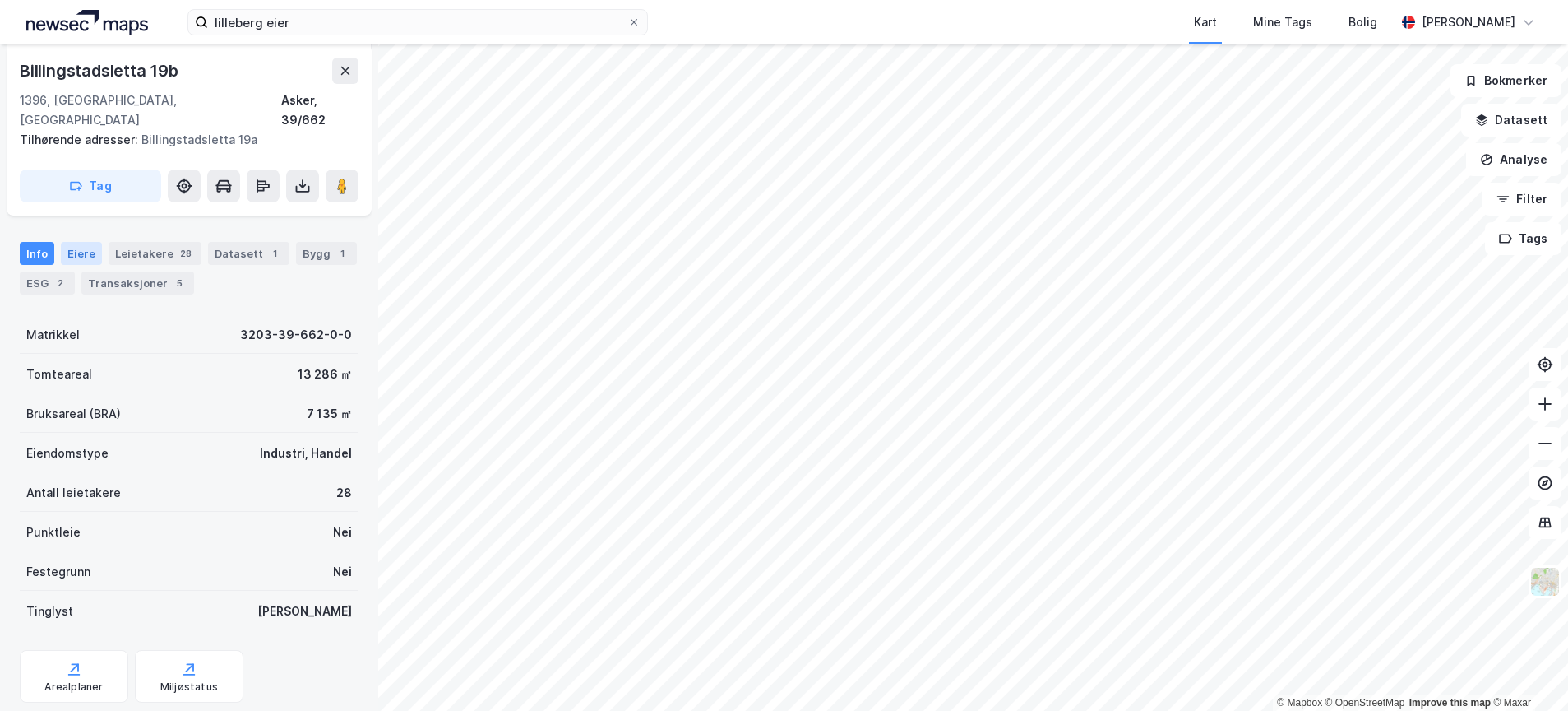
click at [75, 242] on div "Eiere" at bounding box center [81, 253] width 41 height 23
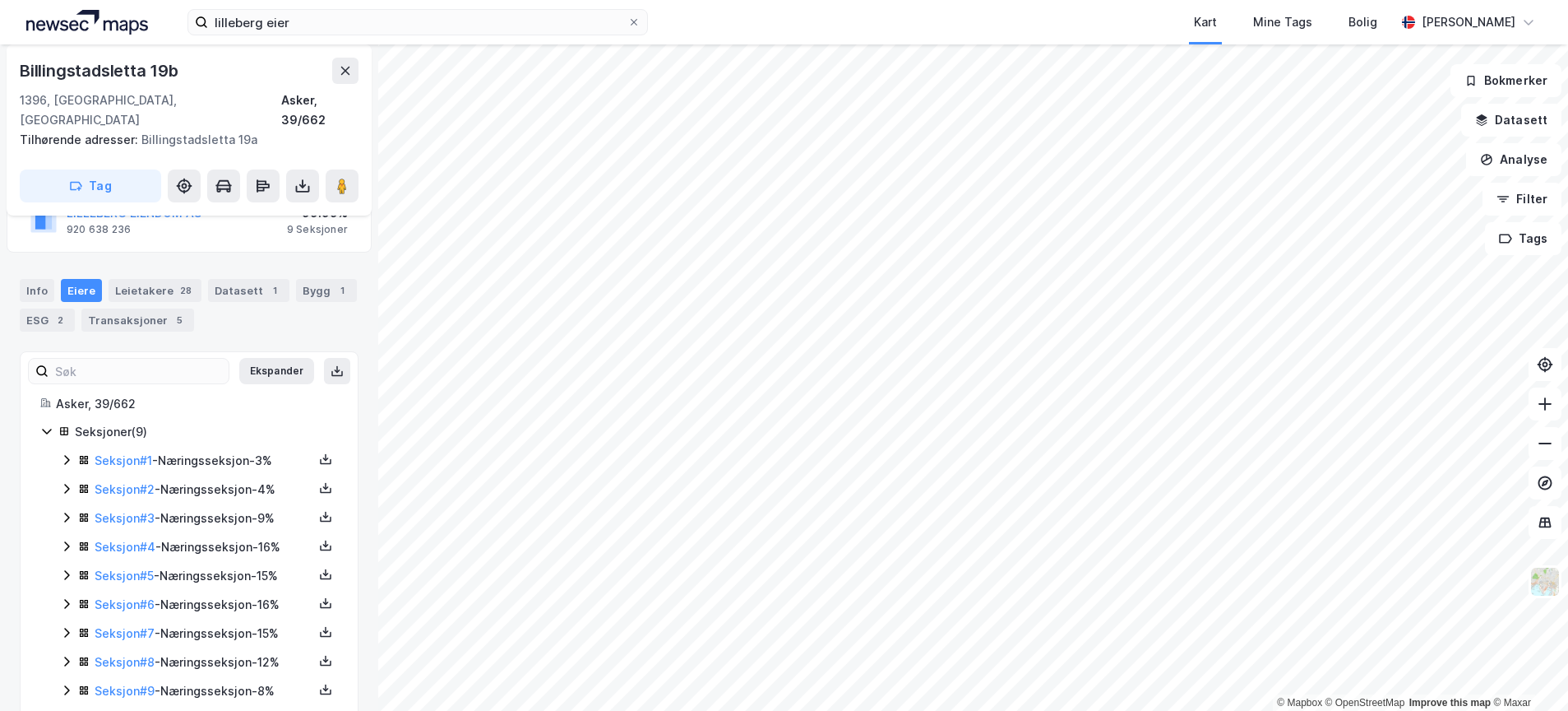
scroll to position [153, 0]
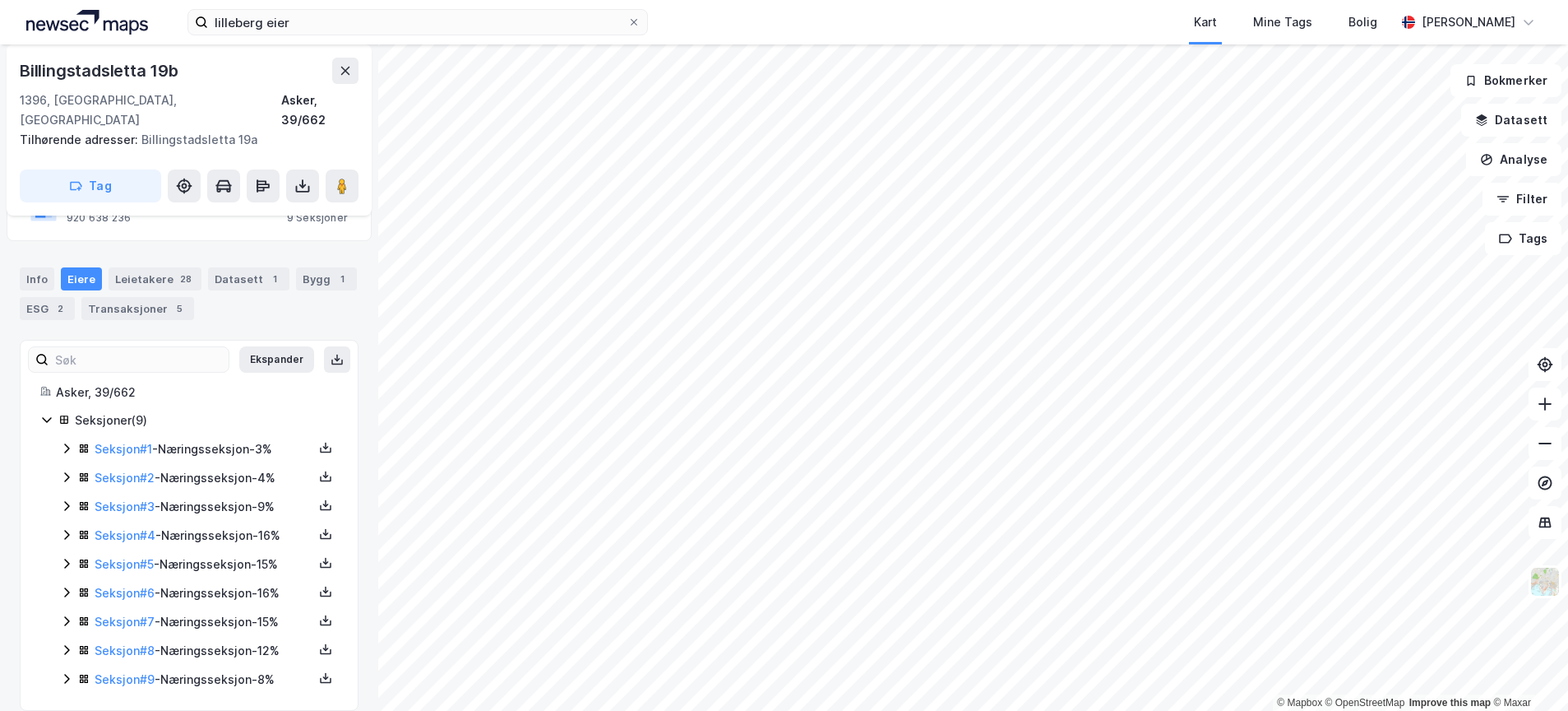
click at [45, 413] on icon at bounding box center [47, 419] width 13 height 13
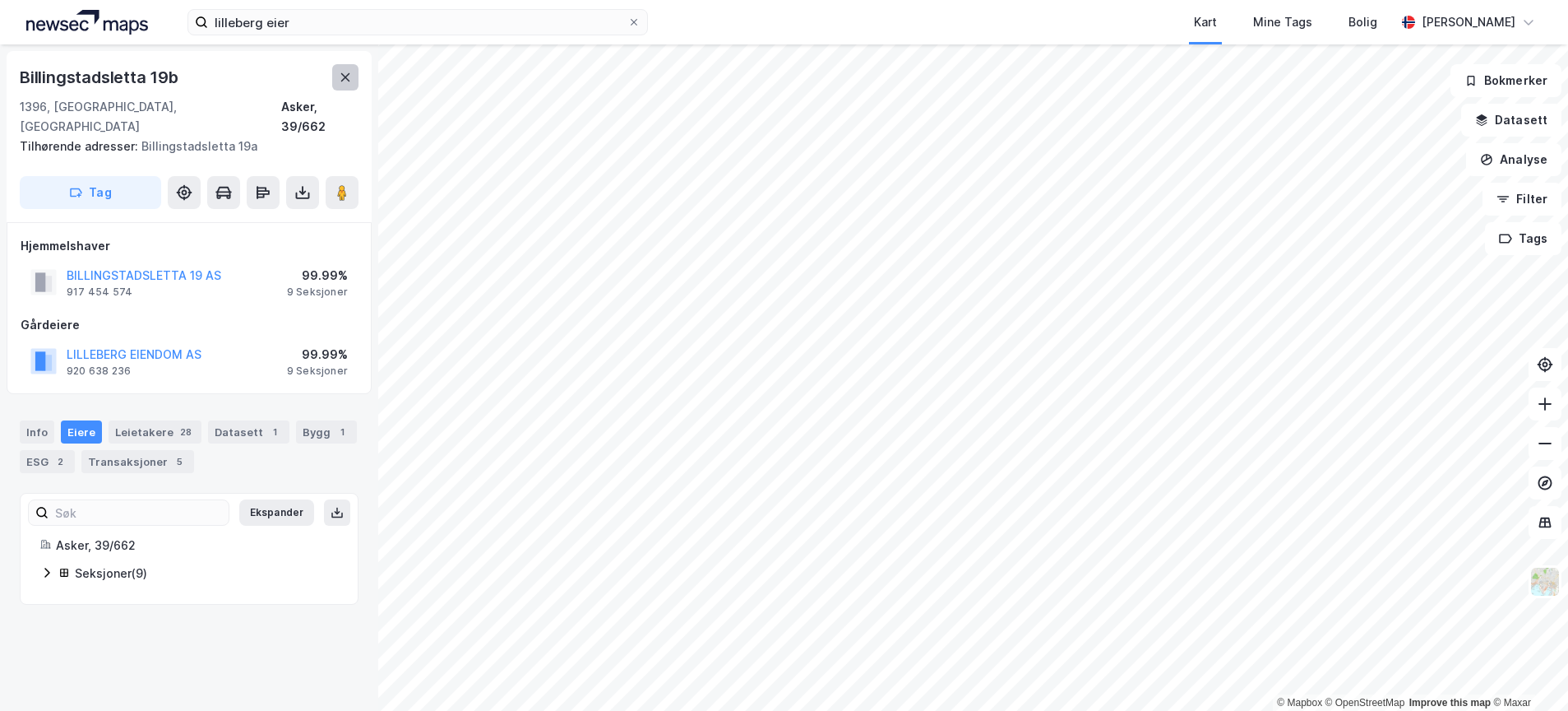
click at [347, 77] on icon at bounding box center [345, 76] width 13 height 13
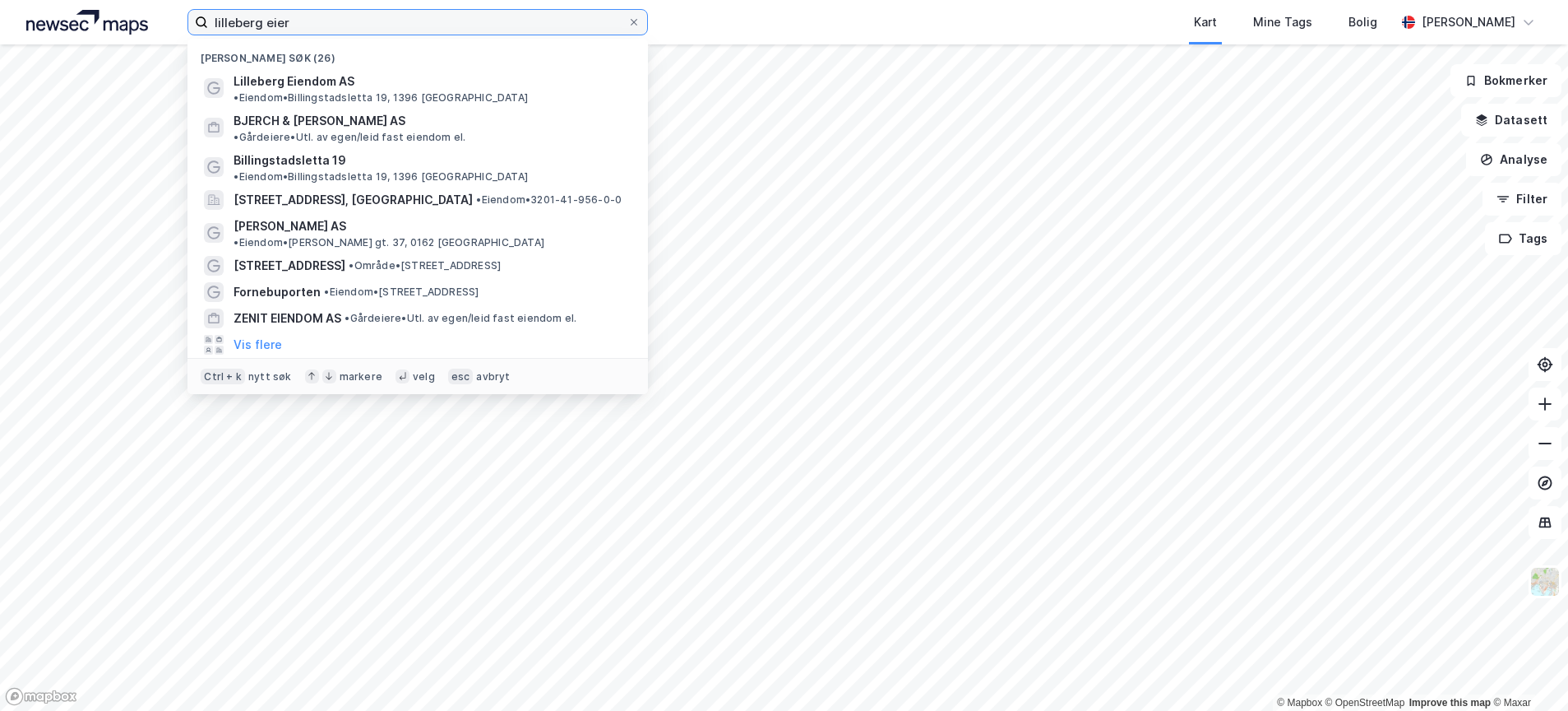
click at [315, 25] on input "lilleberg eier" at bounding box center [417, 22] width 419 height 25
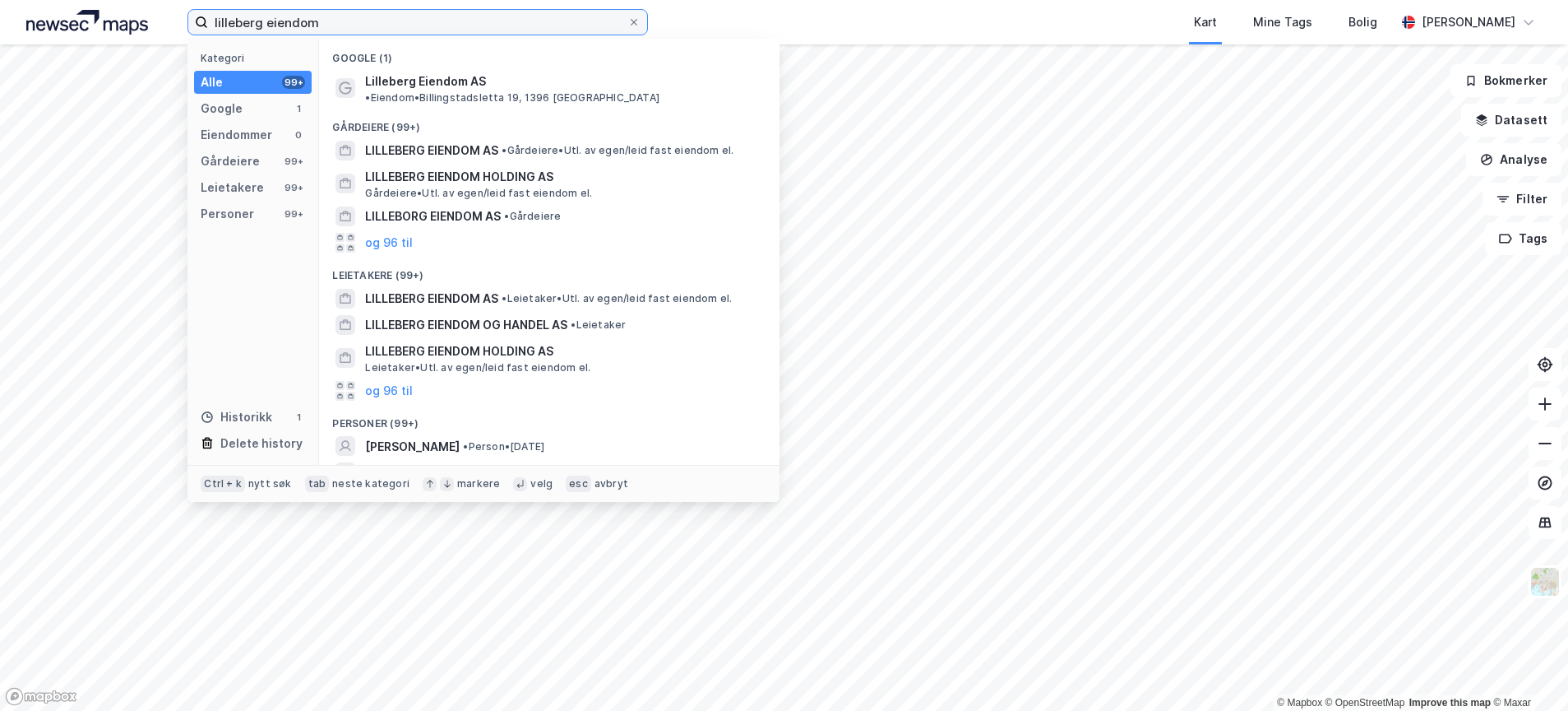
type input "lilleberg eiendom"
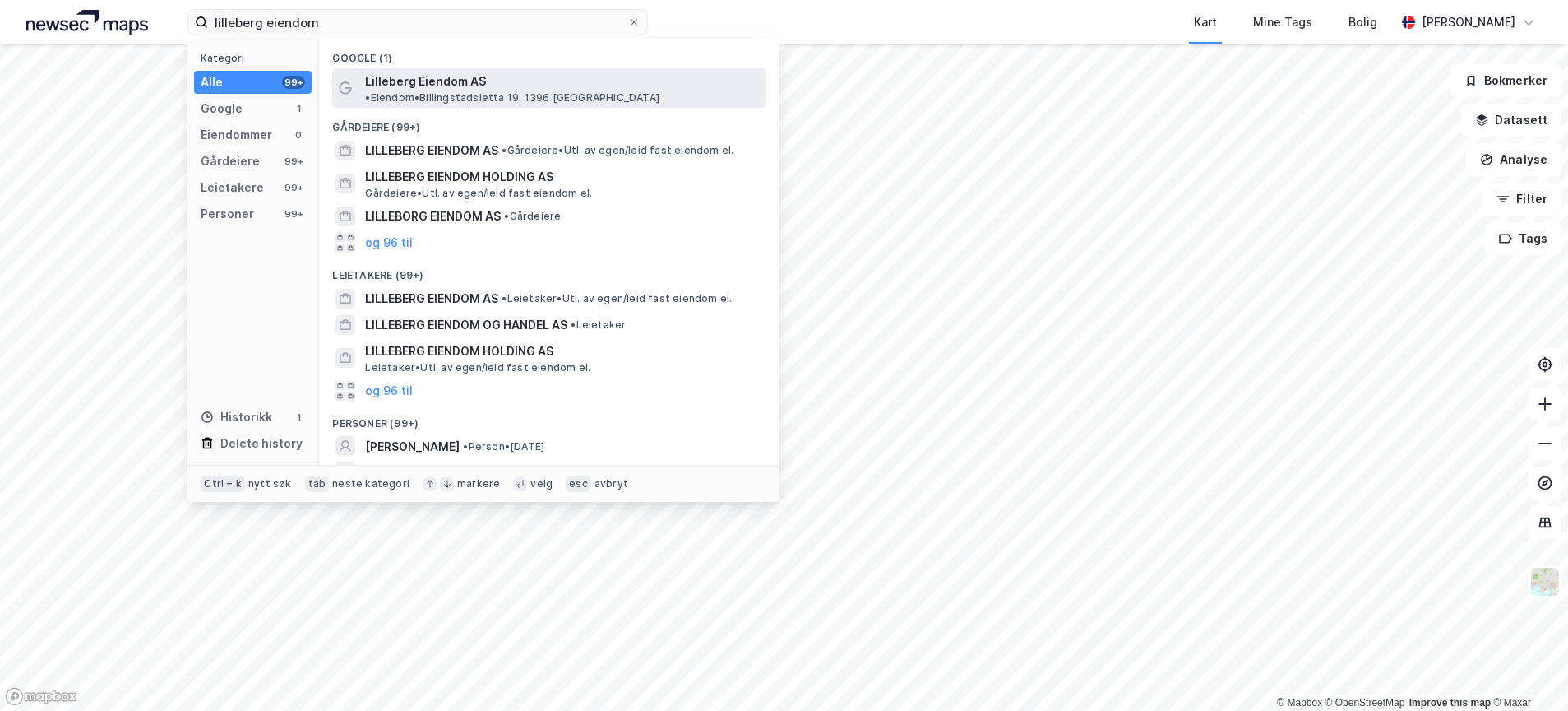
click at [415, 82] on span "Lilleberg Eiendom AS" at bounding box center [426, 81] width 121 height 19
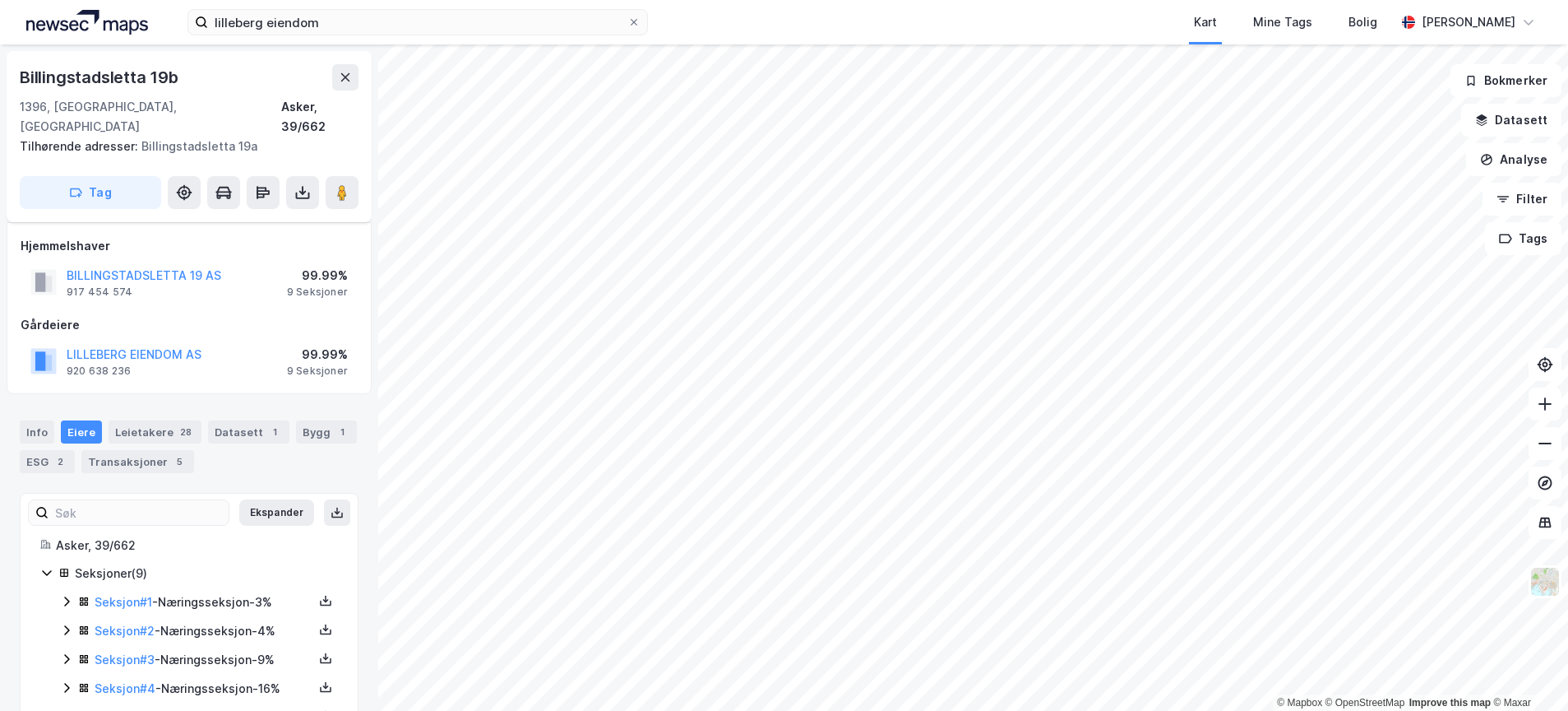
scroll to position [153, 0]
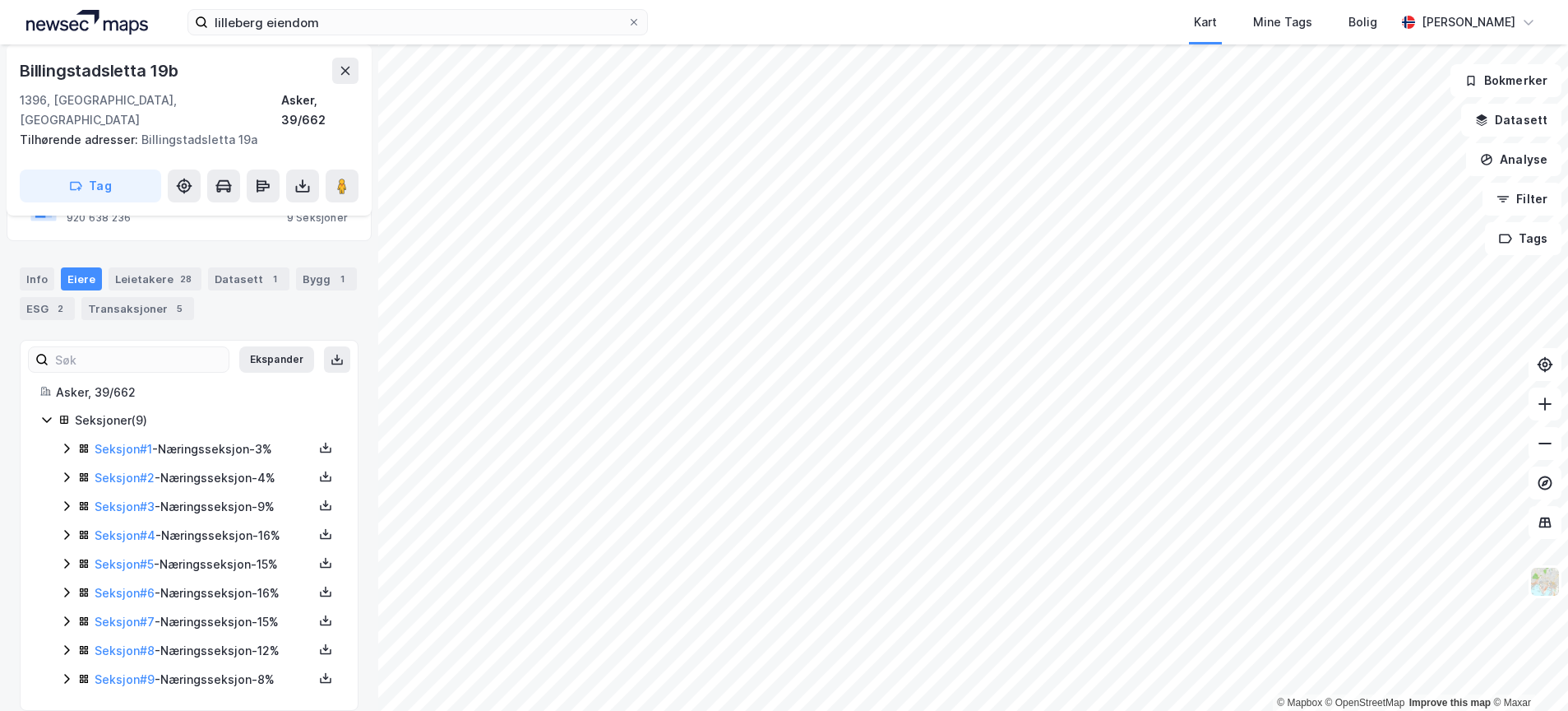
click at [44, 413] on icon at bounding box center [47, 419] width 13 height 13
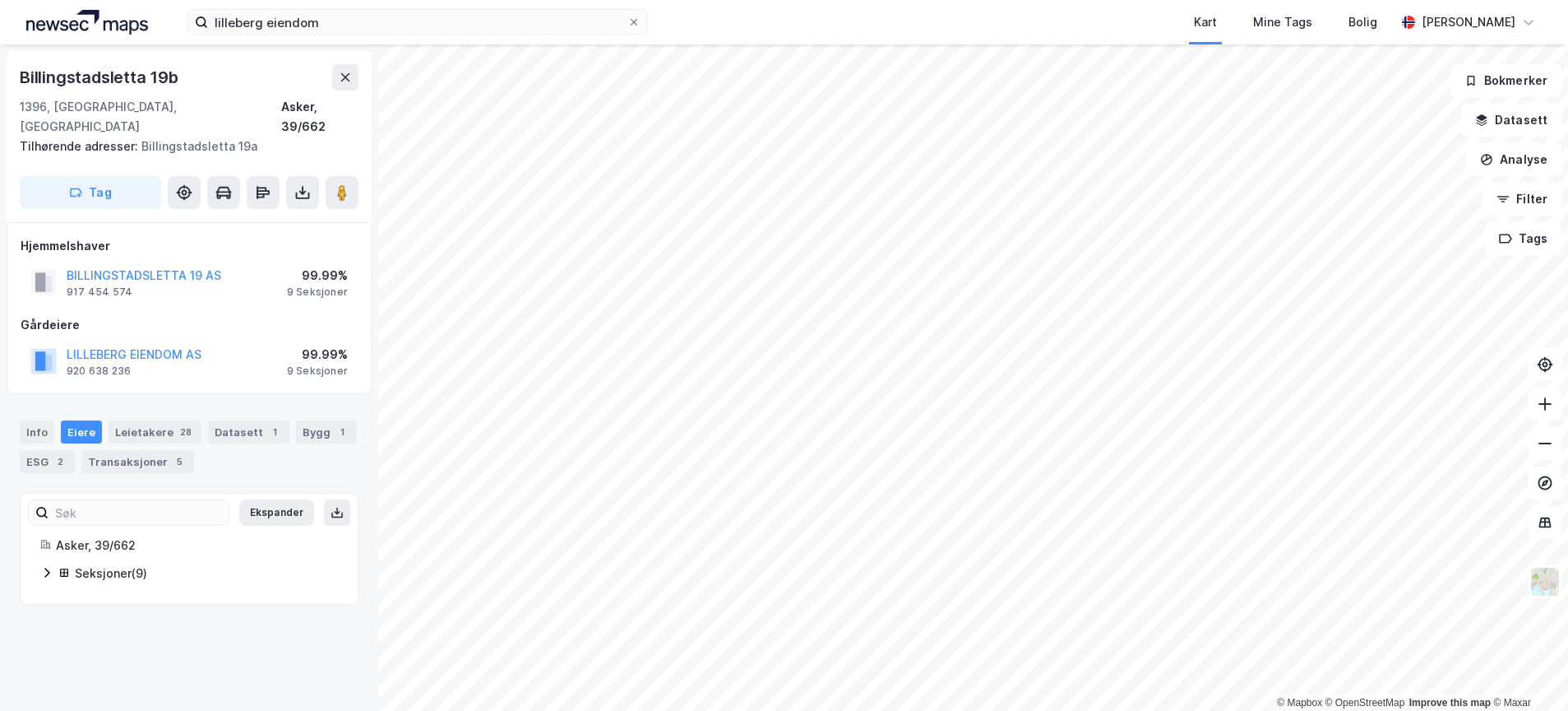
scroll to position [0, 0]
click at [0, 0] on button "LILLEBERG EIENDOM AS" at bounding box center [0, 0] width 0 height 0
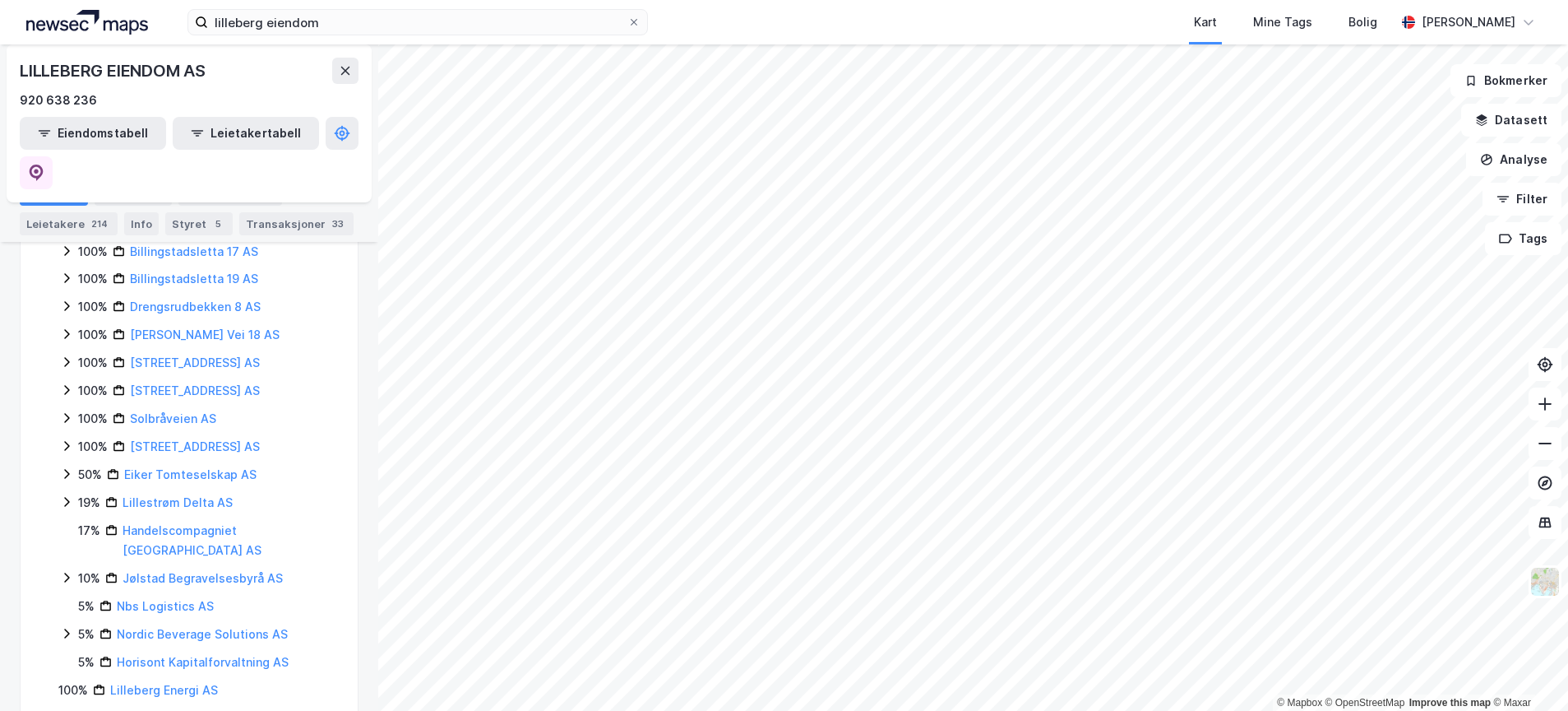
scroll to position [426, 0]
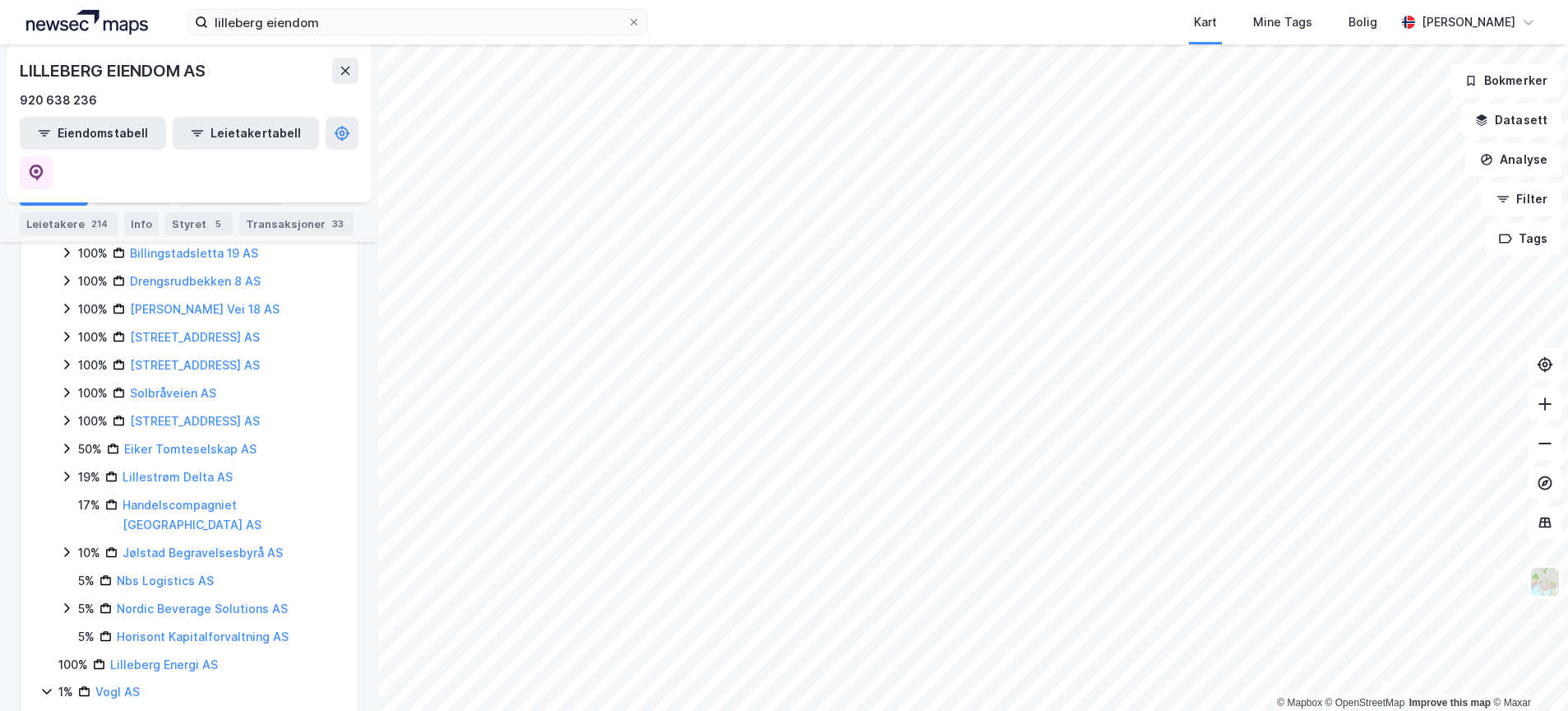
click at [170, 411] on div "[STREET_ADDRESS] AS" at bounding box center [195, 421] width 130 height 19
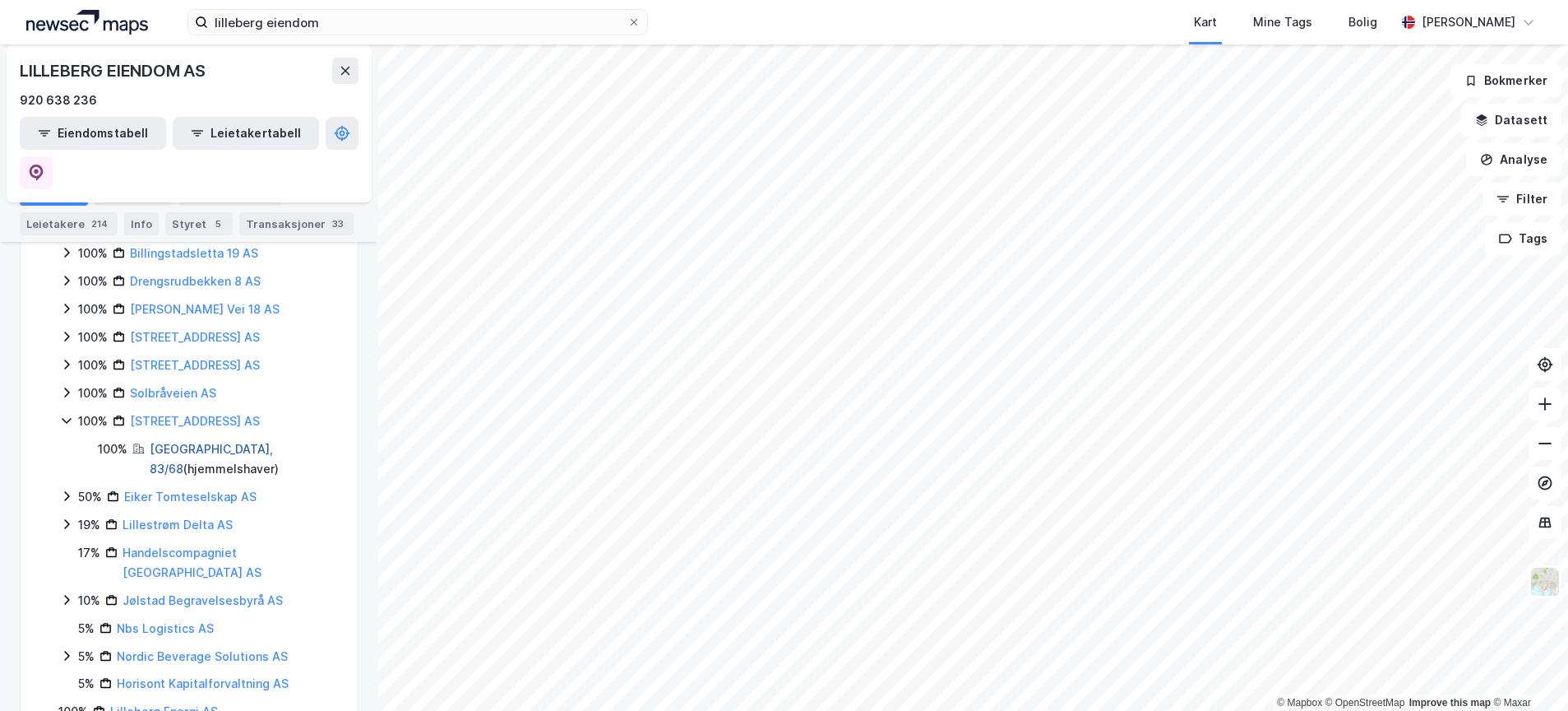
click at [159, 442] on link "[GEOGRAPHIC_DATA], 83/68" at bounding box center [211, 459] width 123 height 33
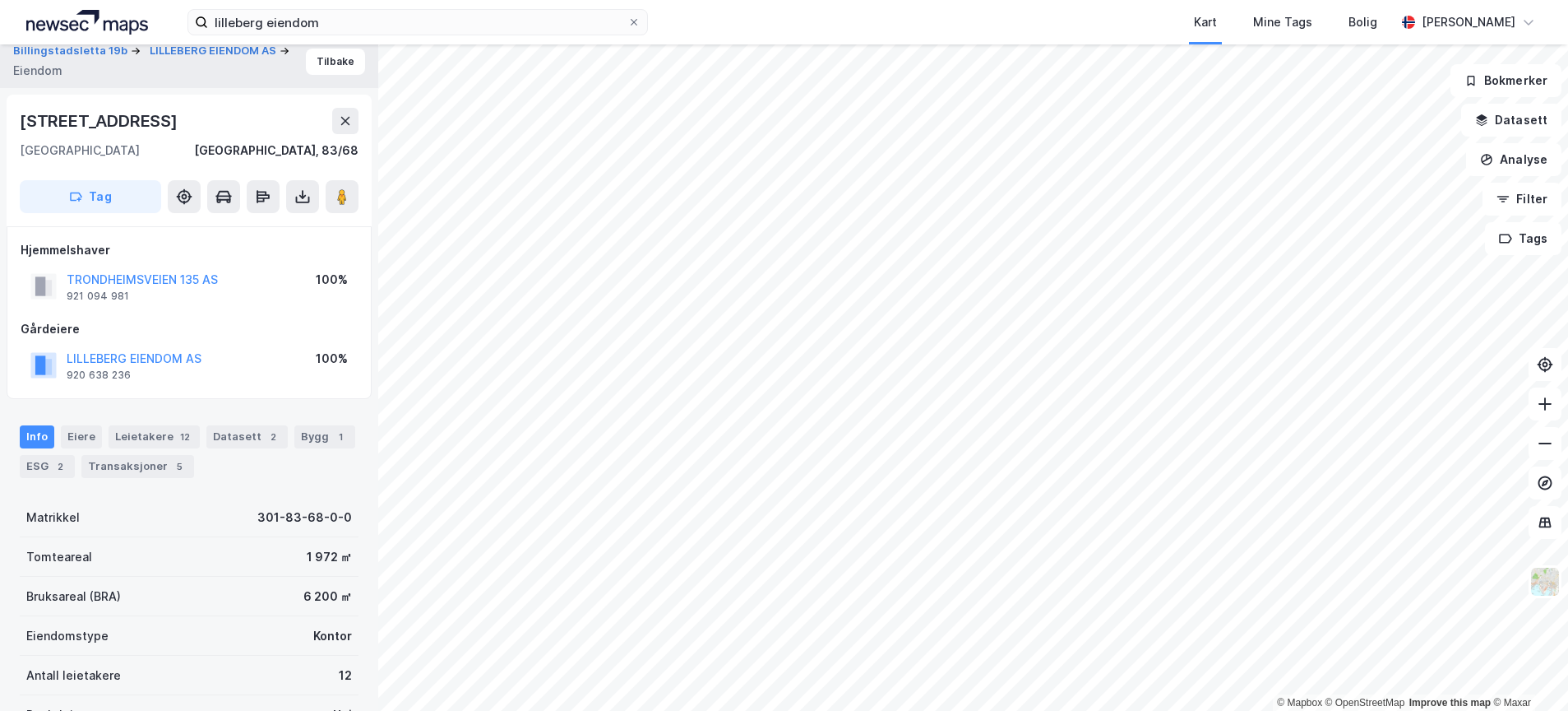
scroll to position [6, 0]
